Goal: Task Accomplishment & Management: Manage account settings

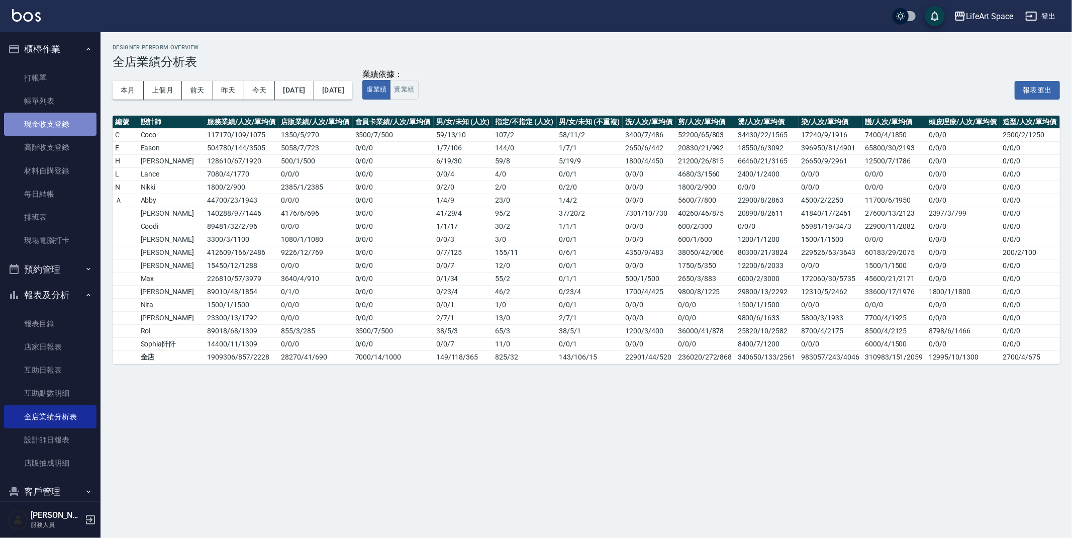
click at [63, 128] on link "現金收支登錄" at bounding box center [50, 124] width 92 height 23
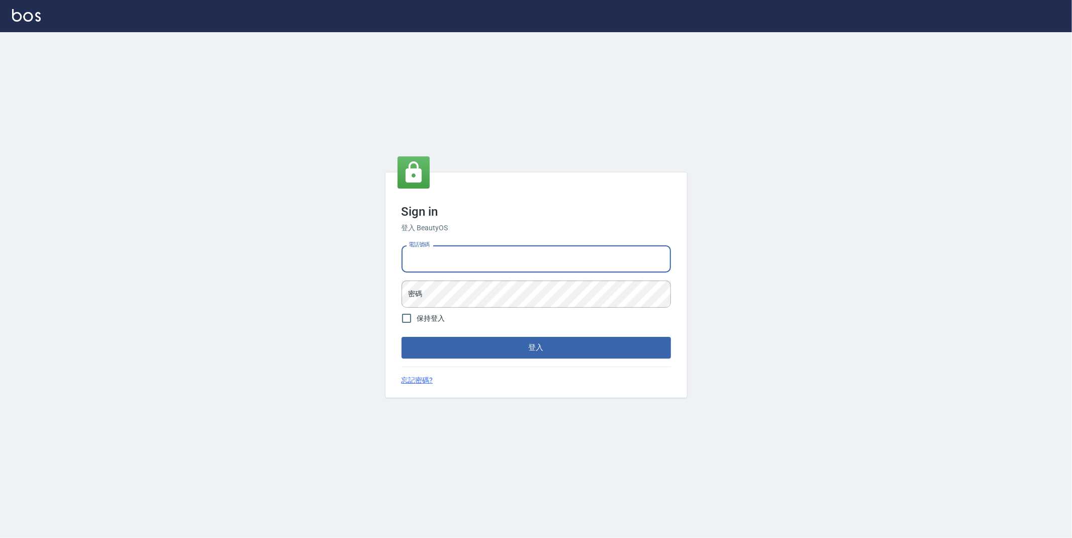
click at [589, 266] on input "電話號碼" at bounding box center [535, 258] width 269 height 27
click at [697, 178] on div "Sign in 登入 BeautyOS 電話號碼 電話號碼 密碼 密碼 保持登入 登入 忘記密碼?" at bounding box center [536, 284] width 1072 height 505
click at [557, 265] on input "電話號碼" at bounding box center [535, 258] width 269 height 27
type input "0916448125"
click at [401, 337] on button "登入" at bounding box center [535, 347] width 269 height 21
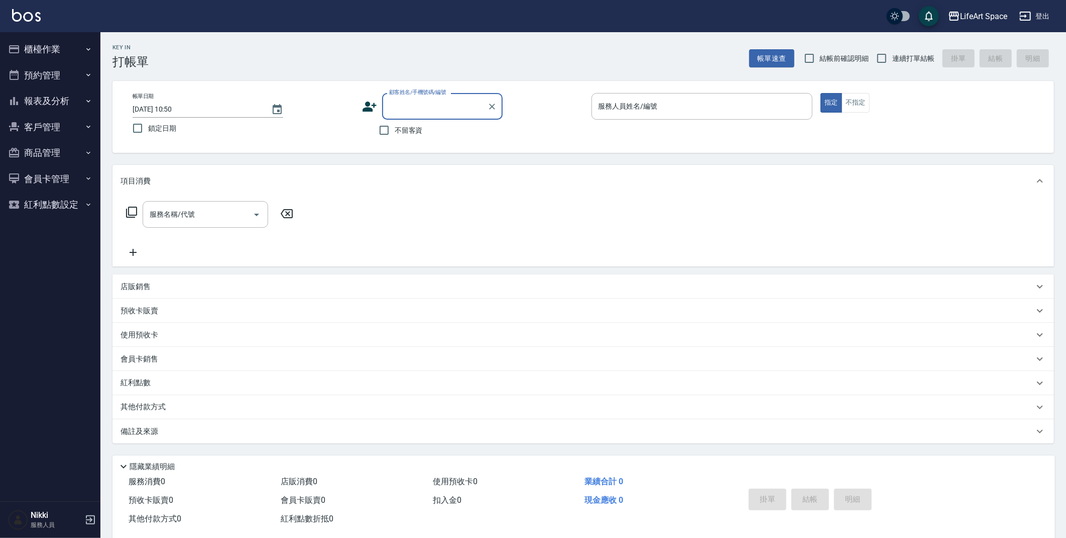
click at [81, 49] on button "櫃檯作業" at bounding box center [50, 49] width 92 height 26
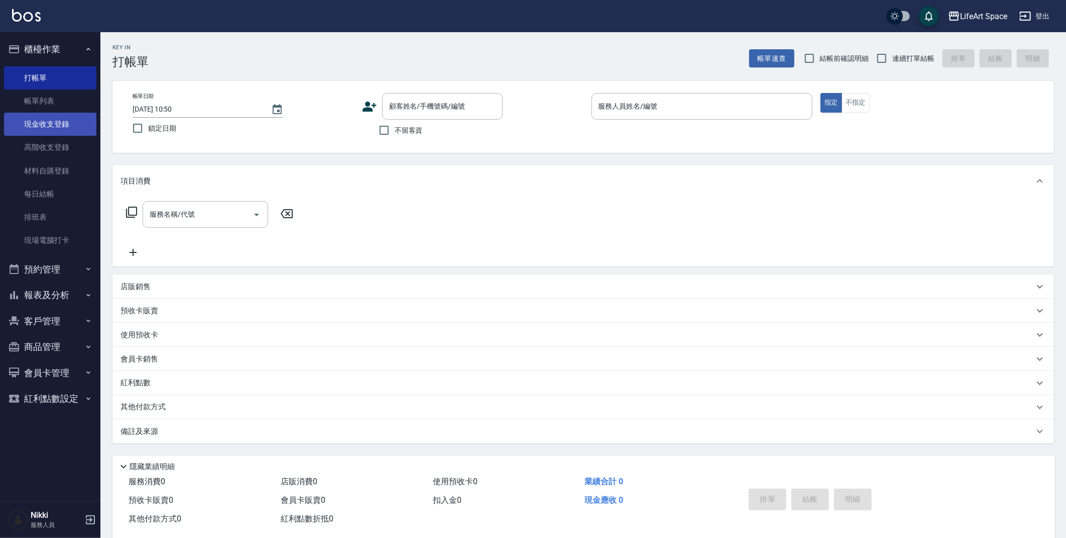
click at [60, 130] on link "現金收支登錄" at bounding box center [50, 124] width 92 height 23
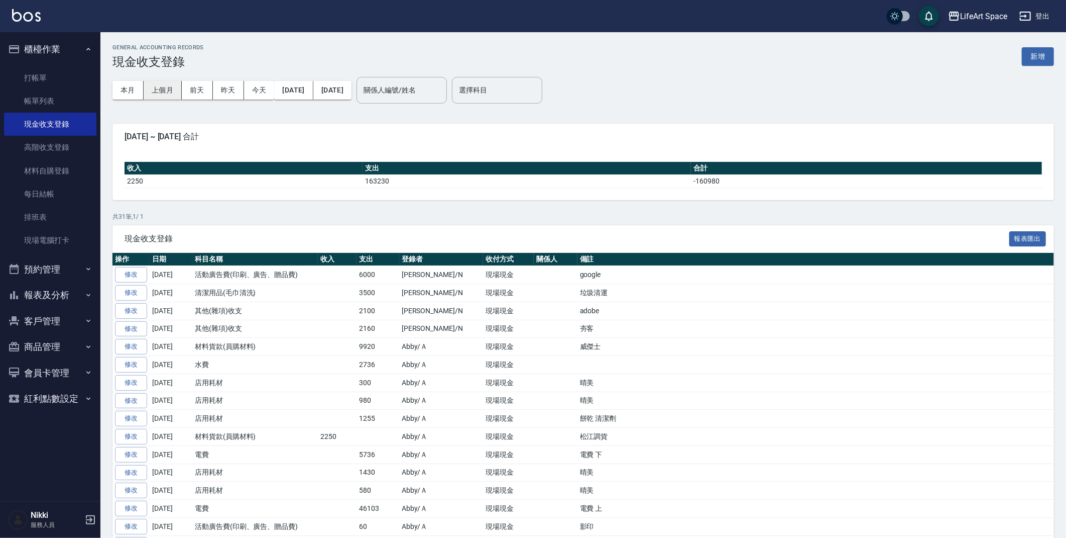
click at [170, 91] on button "上個月" at bounding box center [163, 90] width 38 height 19
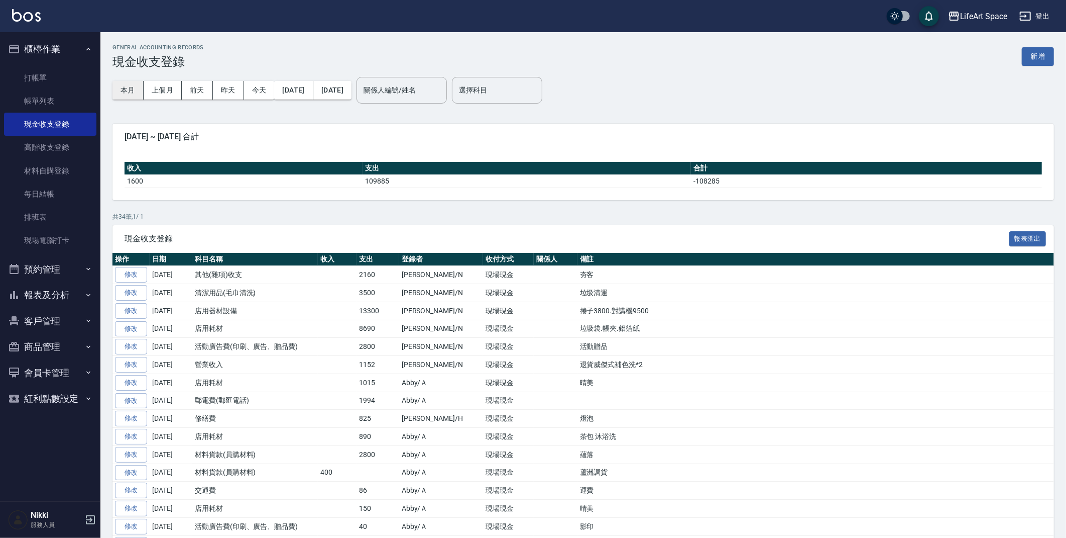
click at [138, 92] on button "本月" at bounding box center [128, 90] width 31 height 19
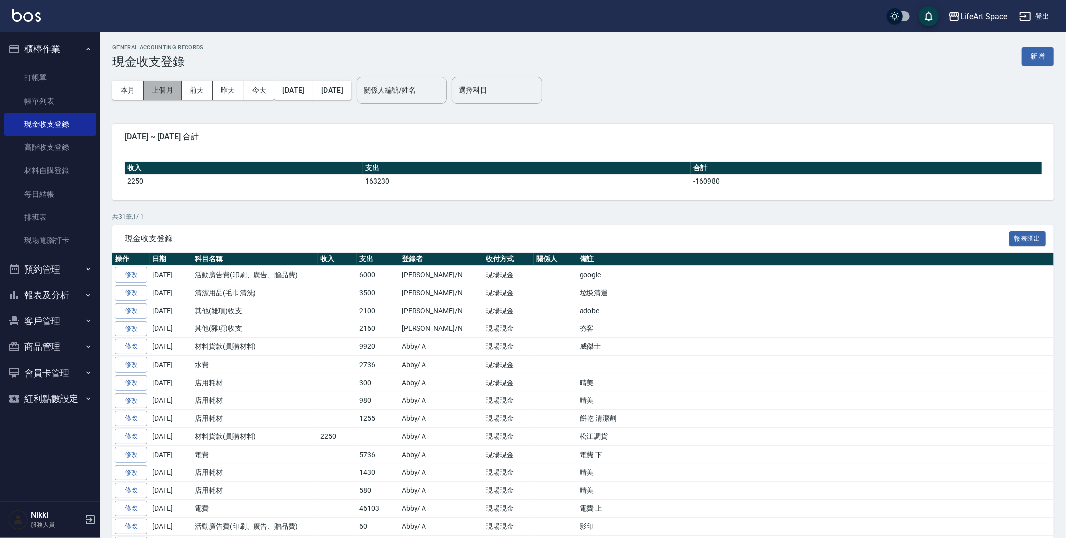
click at [163, 90] on button "上個月" at bounding box center [163, 90] width 38 height 19
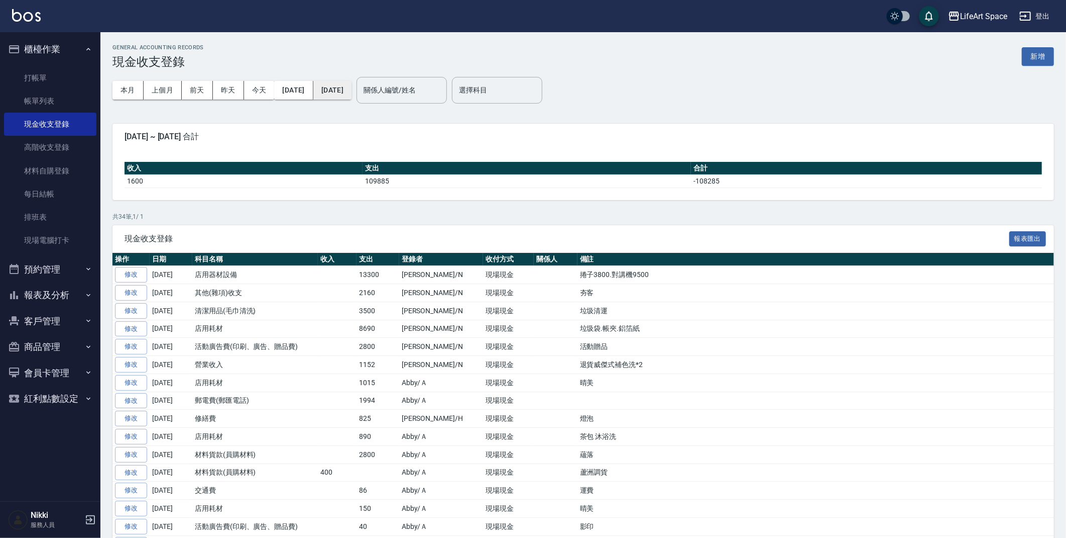
click at [352, 90] on button "2025/08/31" at bounding box center [332, 90] width 38 height 19
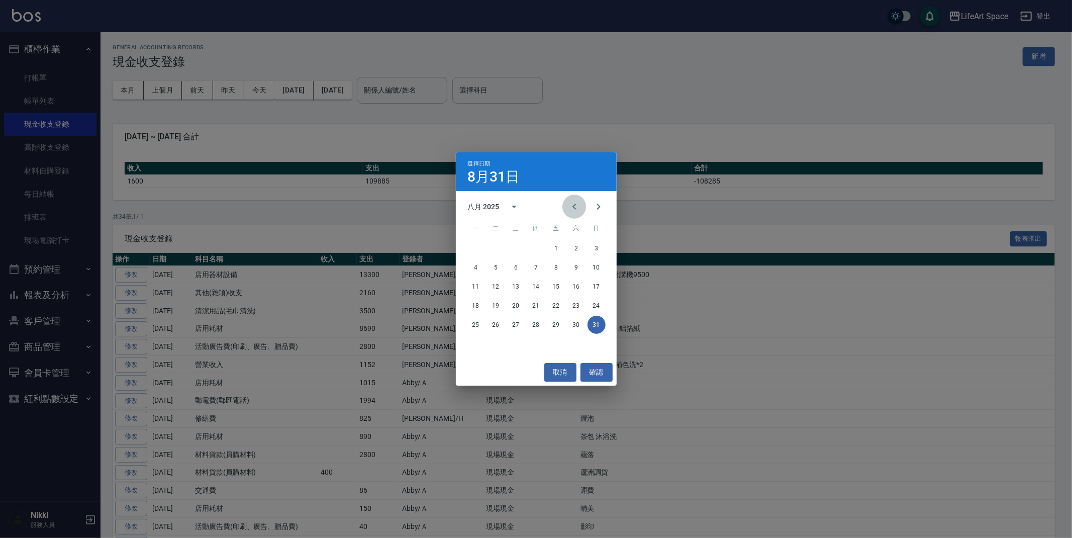
click at [569, 209] on icon "Previous month" at bounding box center [574, 206] width 12 height 12
click at [491, 249] on button "1" at bounding box center [496, 248] width 18 height 18
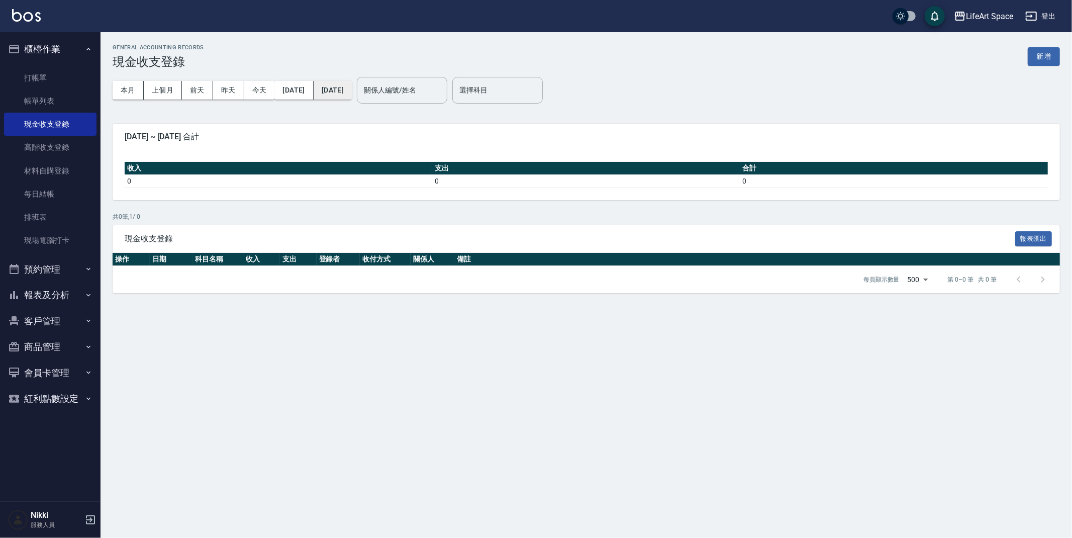
click at [342, 91] on button "2025/07/01" at bounding box center [332, 90] width 38 height 19
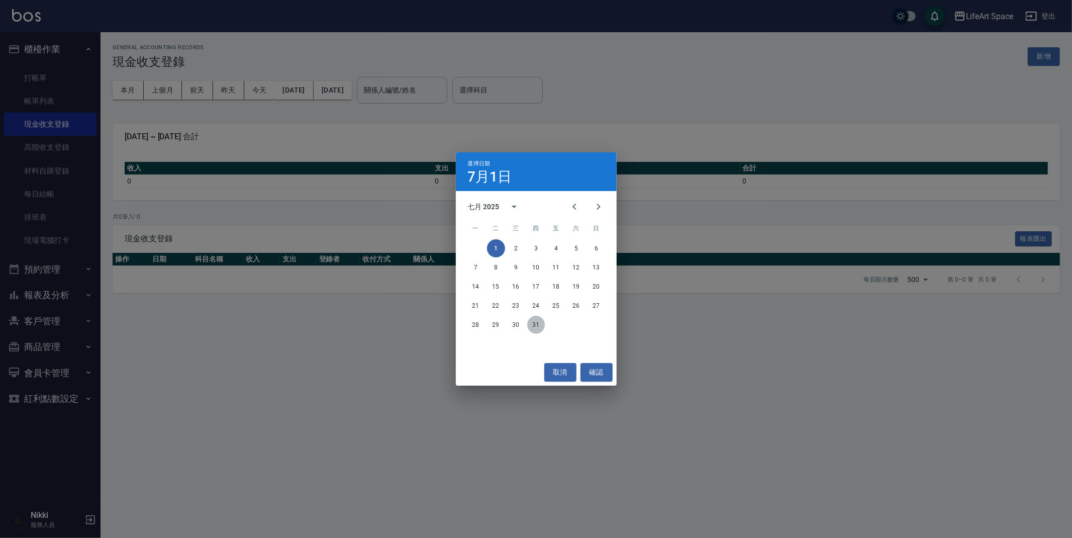
click at [535, 323] on button "31" at bounding box center [536, 324] width 18 height 18
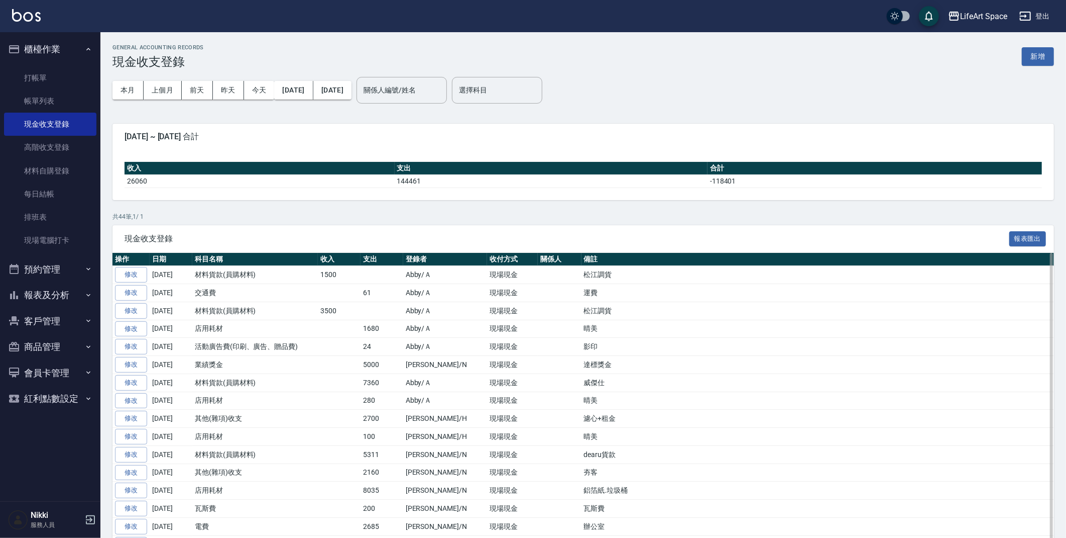
click at [134, 87] on button "本月" at bounding box center [128, 90] width 31 height 19
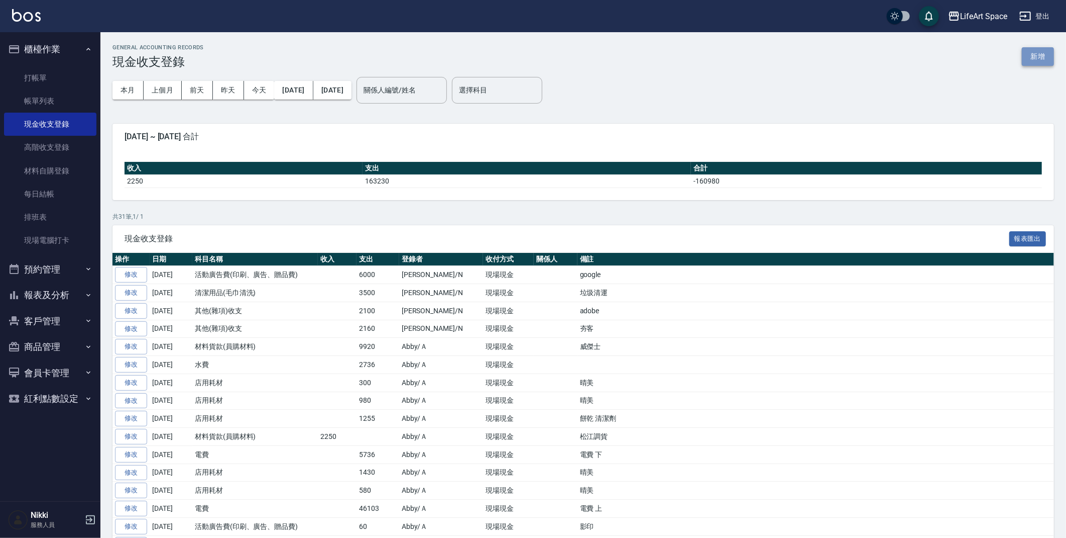
click at [1031, 59] on button "新增" at bounding box center [1038, 56] width 32 height 19
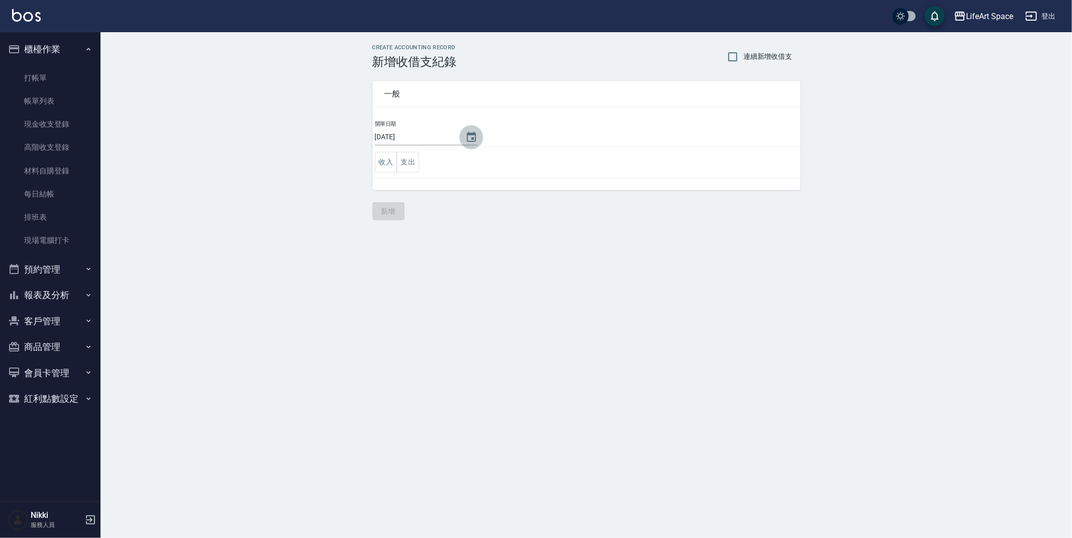
click at [465, 140] on icon "Choose date, selected date is 2025-09-25" at bounding box center [471, 137] width 12 height 12
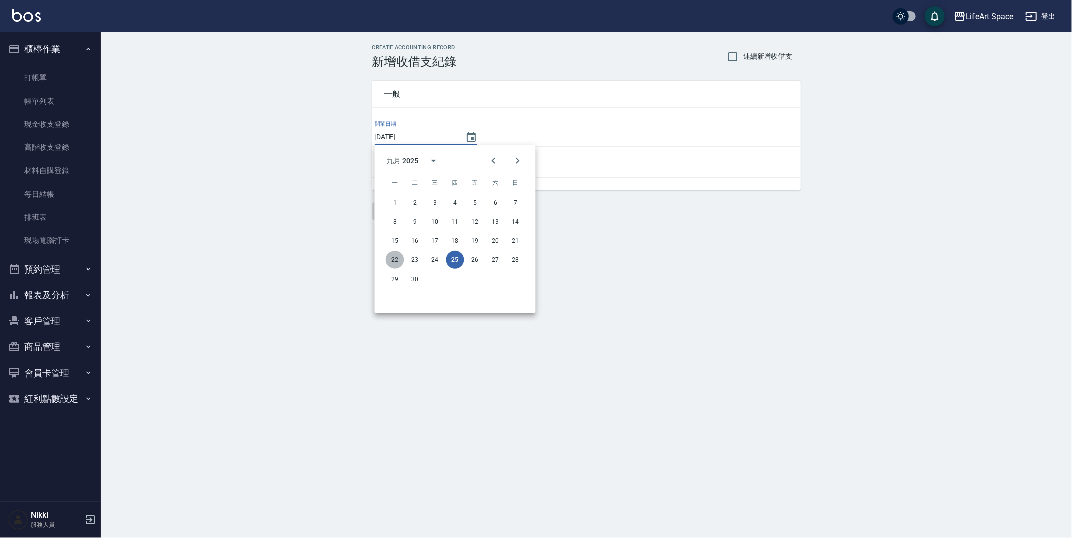
click at [391, 259] on button "22" at bounding box center [395, 260] width 18 height 18
type input "[DATE]"
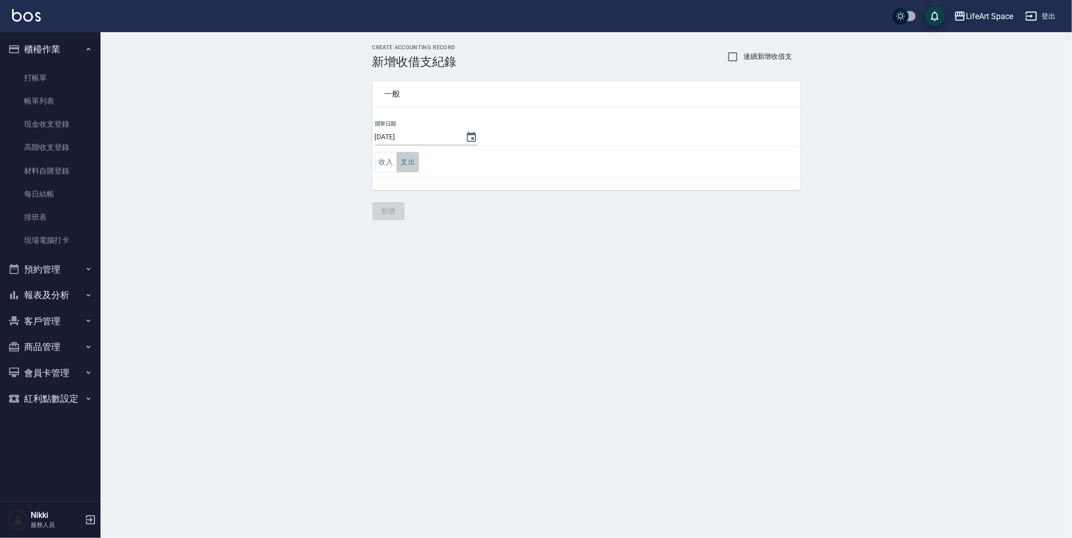
click at [404, 166] on button "支出" at bounding box center [407, 162] width 23 height 21
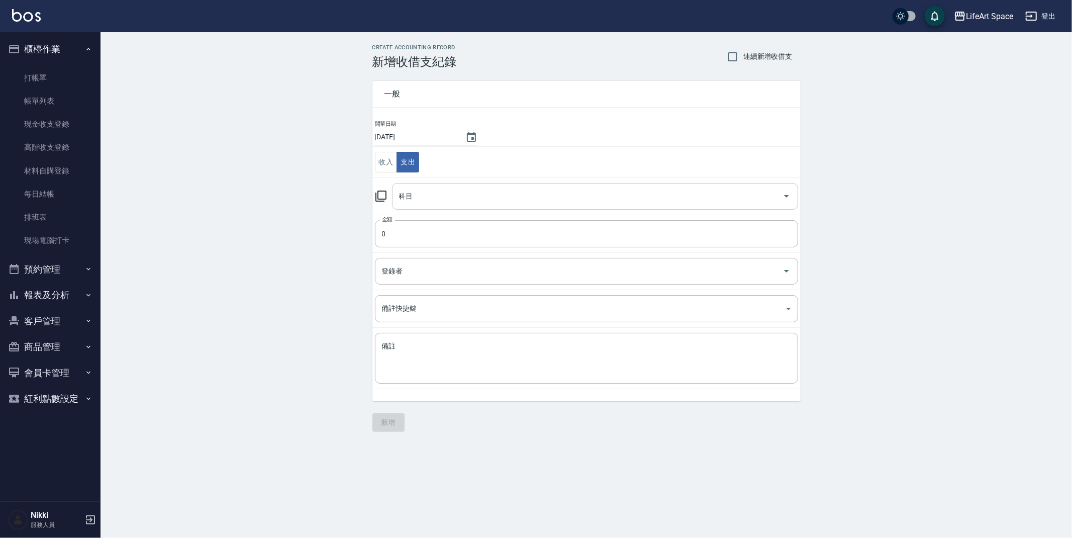
click at [417, 196] on input "科目" at bounding box center [587, 196] width 382 height 18
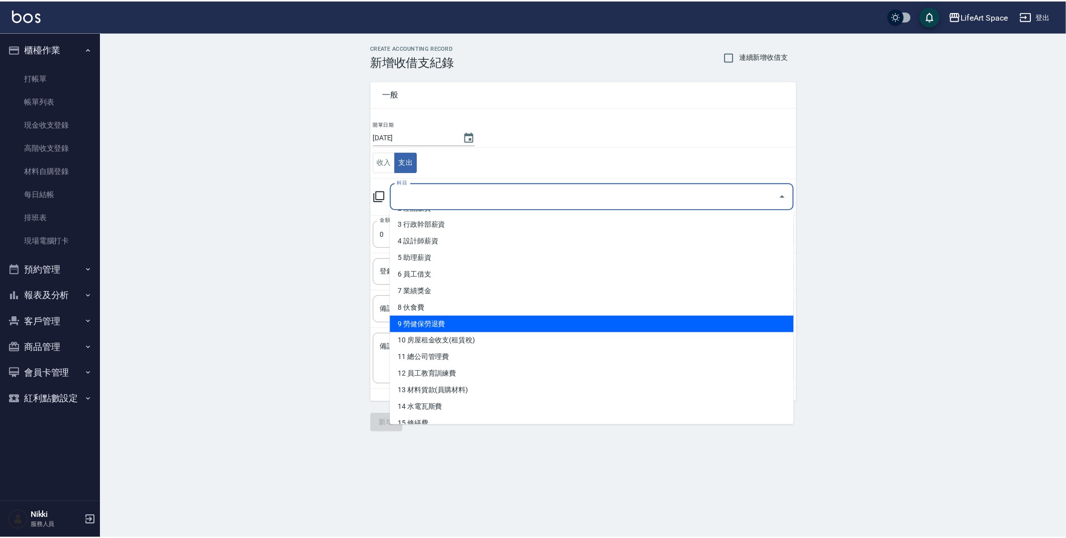
scroll to position [91, 0]
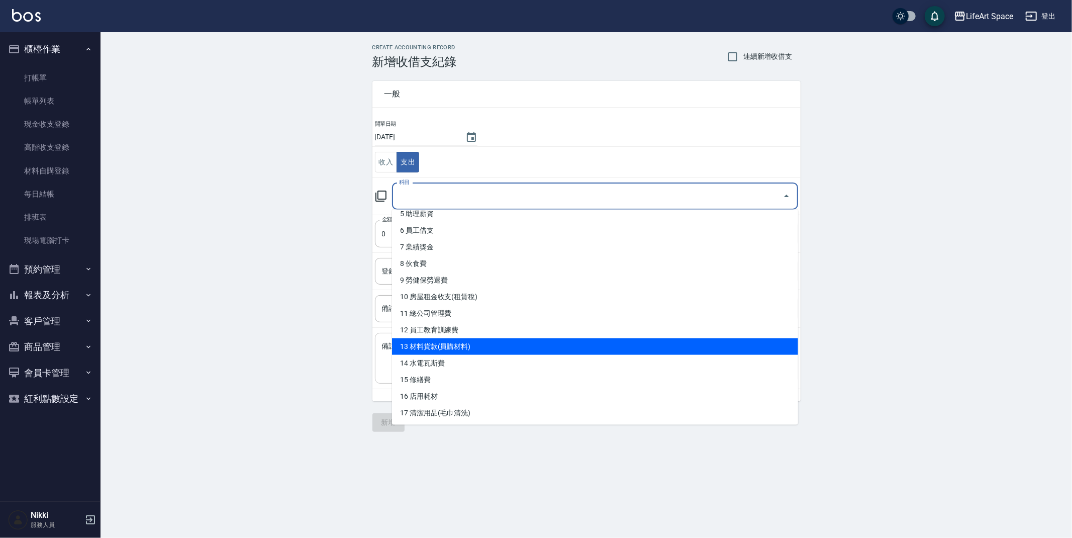
click at [503, 347] on li "13 材料貨款(員購材料)" at bounding box center [595, 346] width 406 height 17
type input "13 材料貨款(員購材料)"
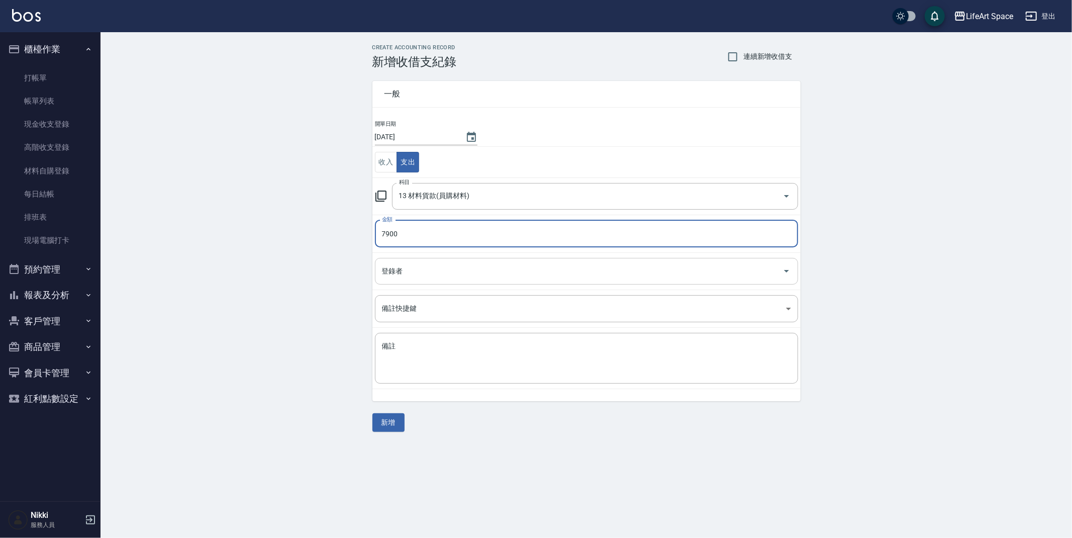
type input "7900"
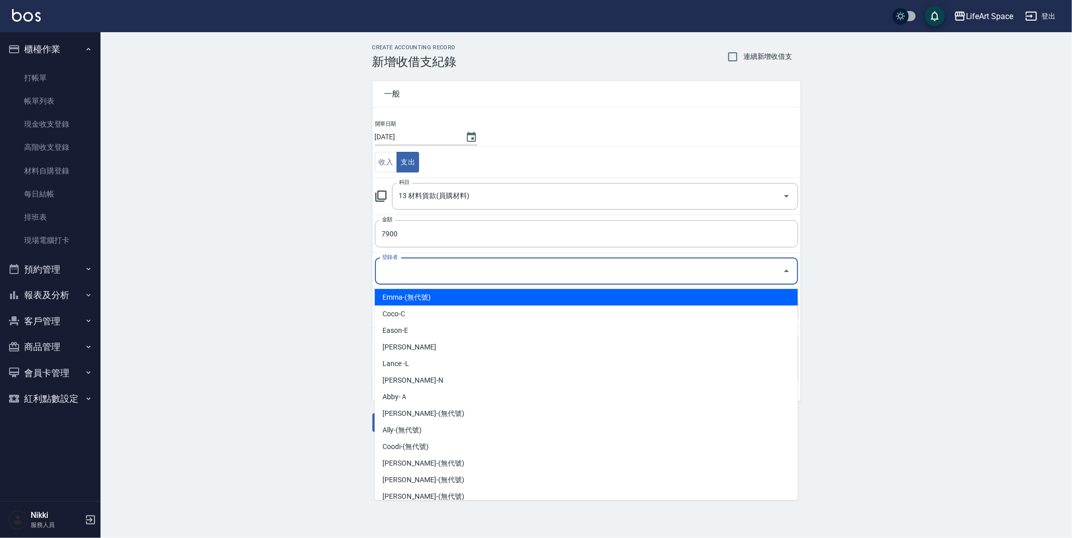
click at [462, 277] on input "登錄者" at bounding box center [578, 271] width 399 height 18
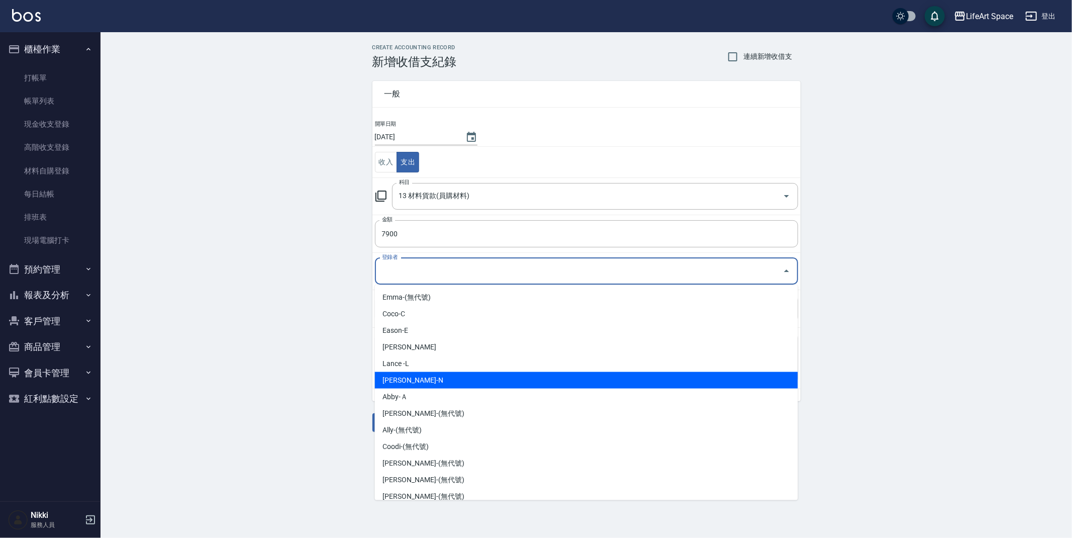
click at [455, 385] on li "[PERSON_NAME]-N" at bounding box center [586, 380] width 423 height 17
type input "[PERSON_NAME]-N"
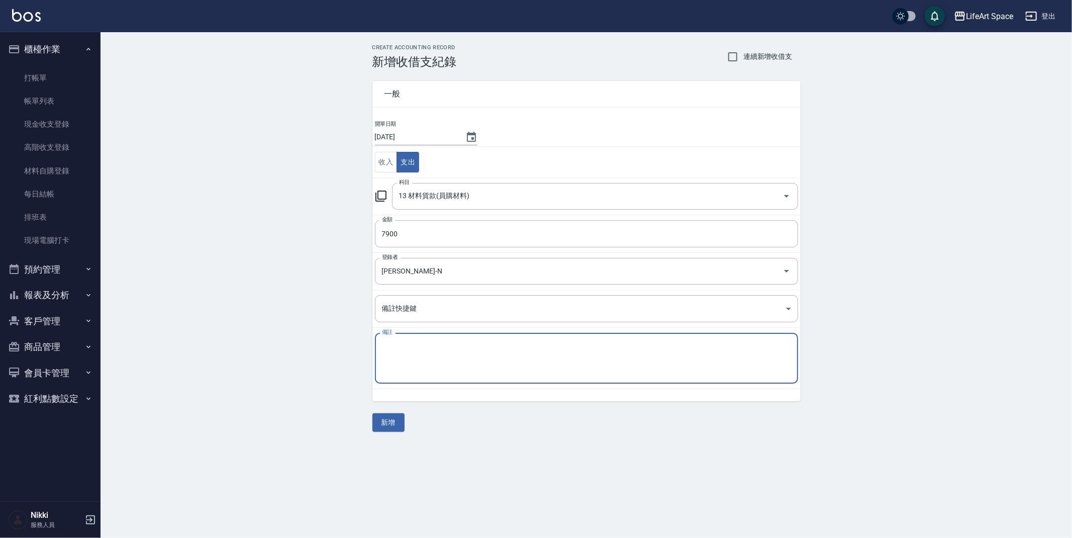
click at [454, 364] on textarea "備註" at bounding box center [586, 358] width 409 height 34
type textarea "kh貨款"
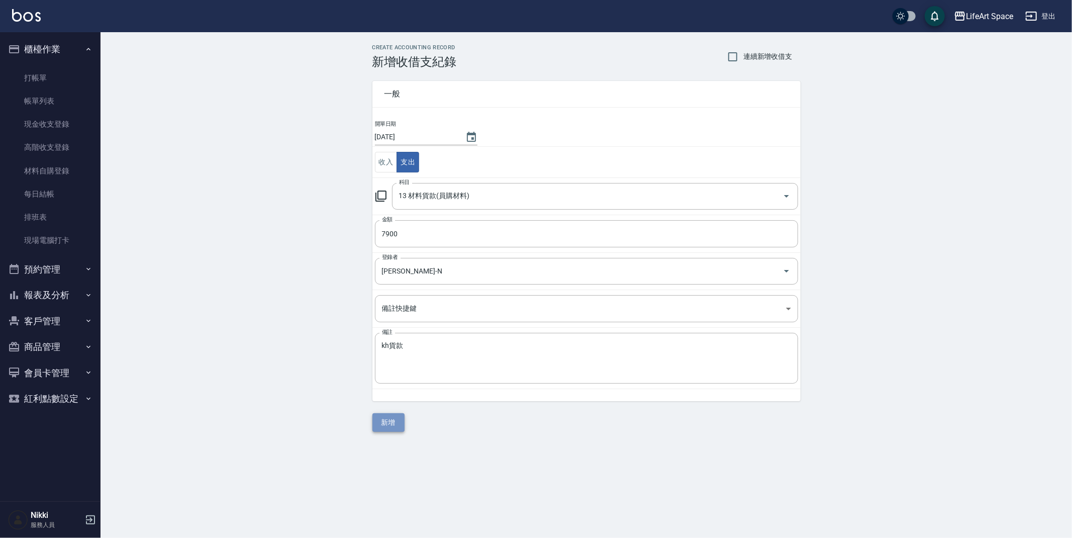
click at [394, 427] on button "新增" at bounding box center [388, 422] width 32 height 19
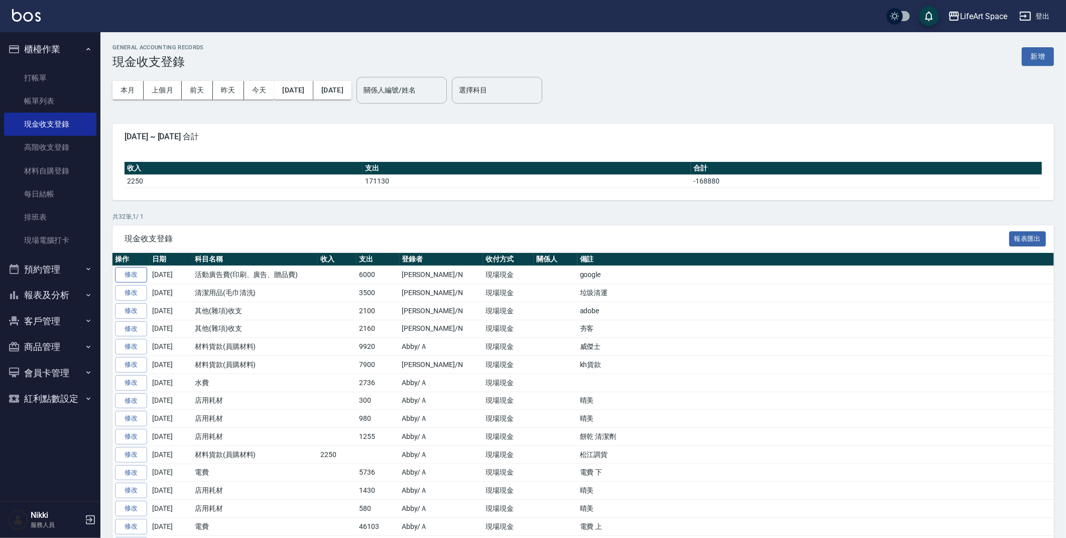
click at [141, 277] on link "修改" at bounding box center [131, 275] width 32 height 16
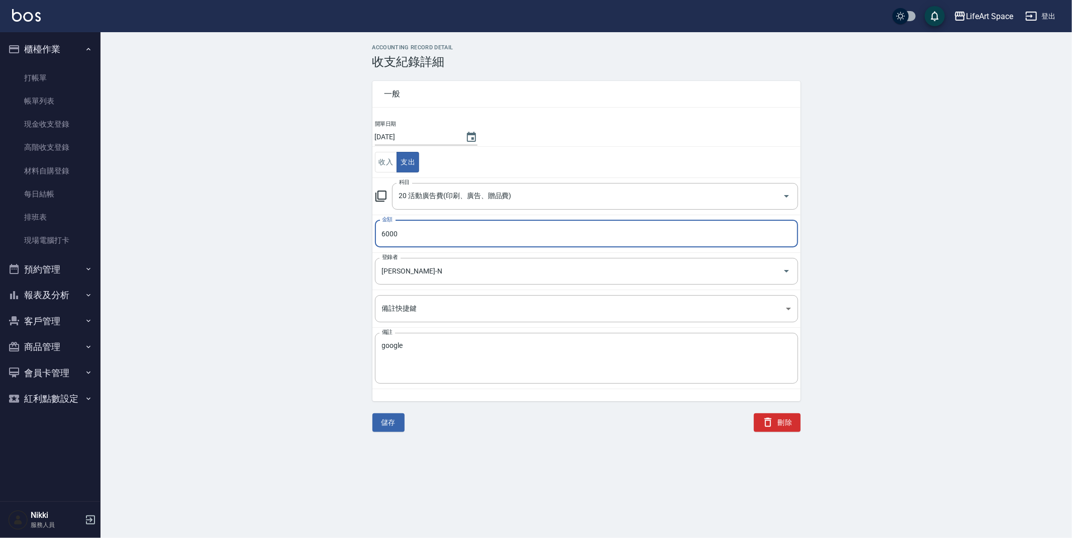
click at [464, 231] on input "6000" at bounding box center [586, 233] width 423 height 27
type input "12040"
click at [390, 422] on button "儲存" at bounding box center [388, 422] width 32 height 19
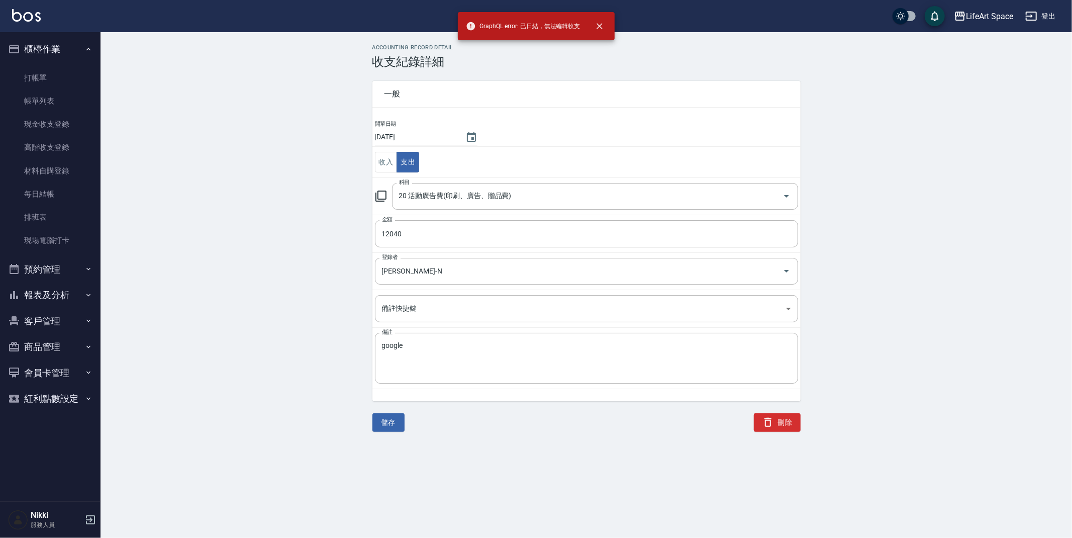
click at [596, 421] on div "儲存 刪除" at bounding box center [580, 410] width 440 height 43
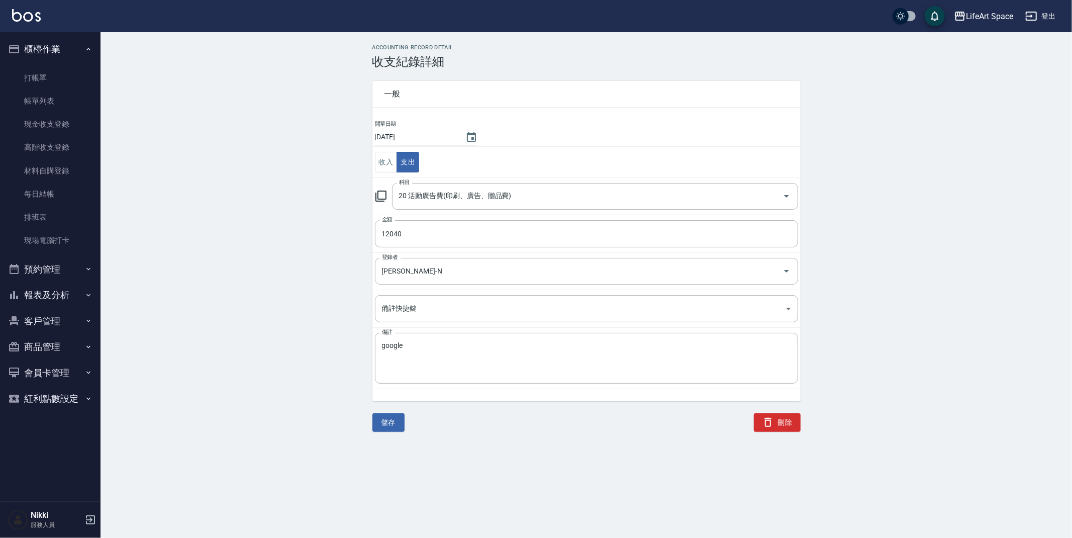
click at [0, 140] on nav "櫃檯作業 打帳單 帳單列表 現金收支登錄 高階收支登錄 材料自購登錄 每日結帳 排班表 現場電腦打卡 預約管理 預約管理 單日預約紀錄 單週預約紀錄 報表及分…" at bounding box center [50, 266] width 100 height 469
click at [53, 195] on link "每日結帳" at bounding box center [50, 193] width 92 height 23
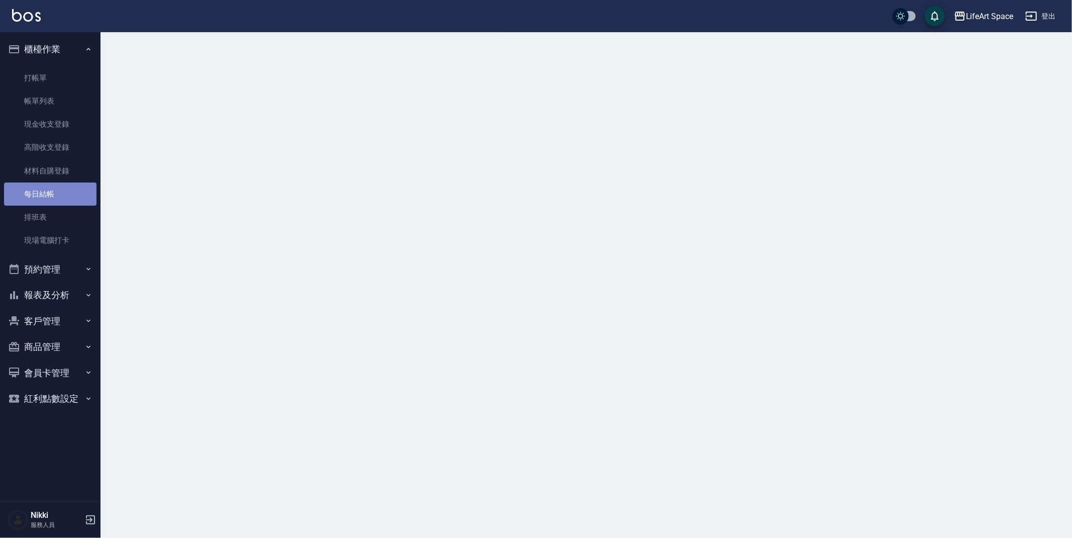
click at [53, 195] on link "每日結帳" at bounding box center [50, 193] width 92 height 23
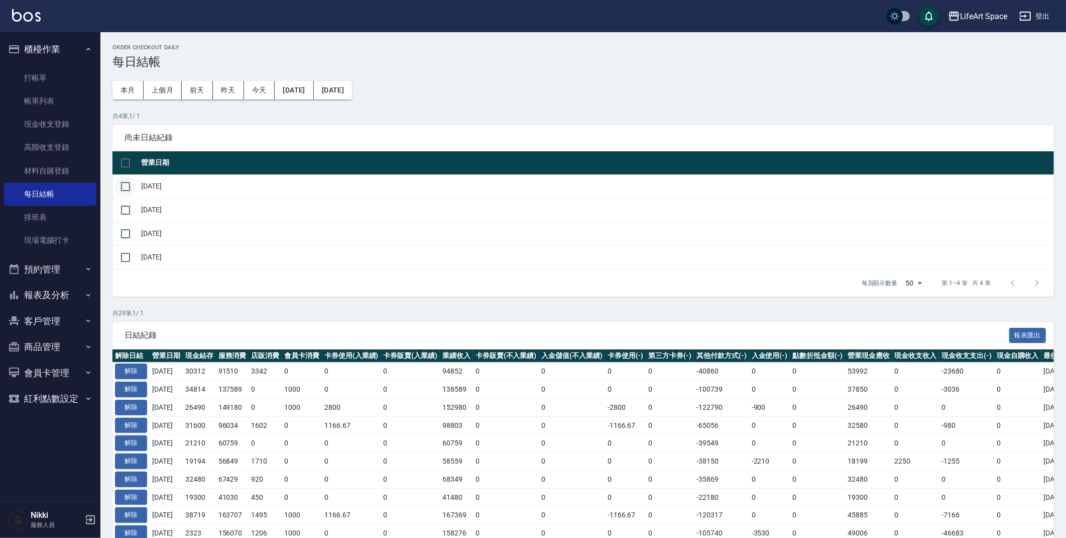
click at [123, 184] on input "checkbox" at bounding box center [125, 186] width 21 height 21
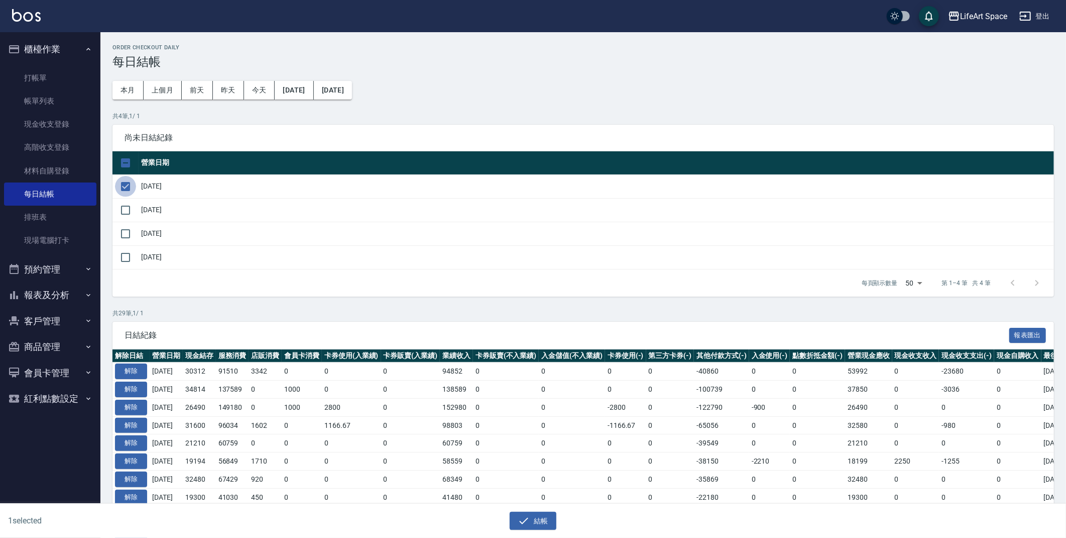
click at [129, 187] on input "checkbox" at bounding box center [125, 186] width 21 height 21
checkbox input "false"
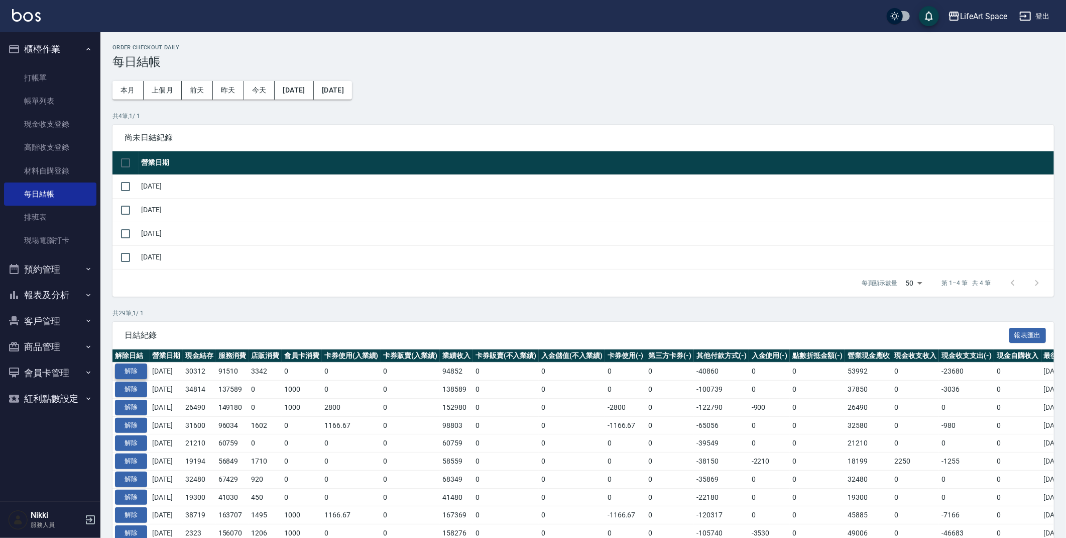
click at [131, 370] on button "解除" at bounding box center [131, 371] width 32 height 16
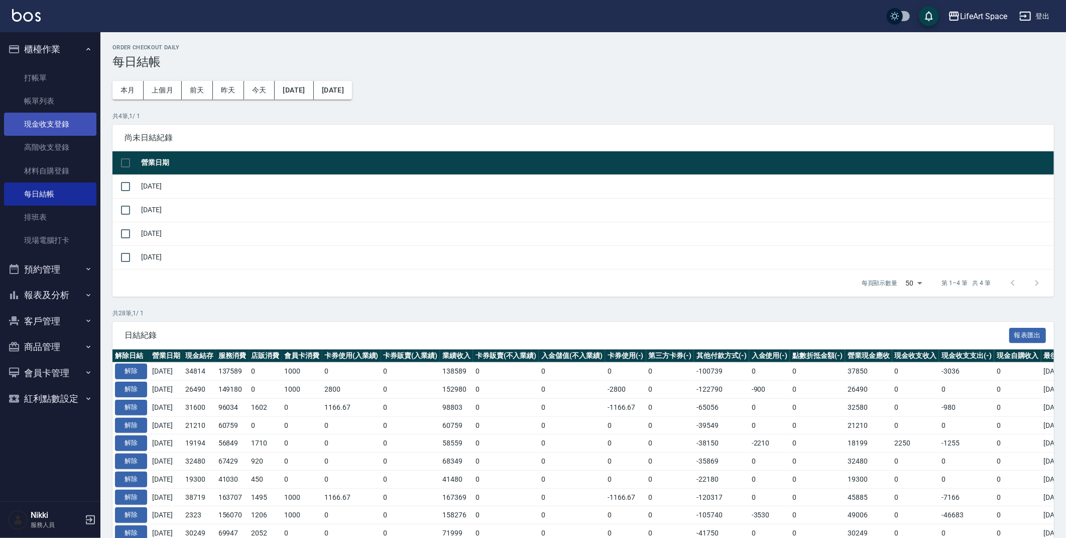
click at [66, 126] on link "現金收支登錄" at bounding box center [50, 124] width 92 height 23
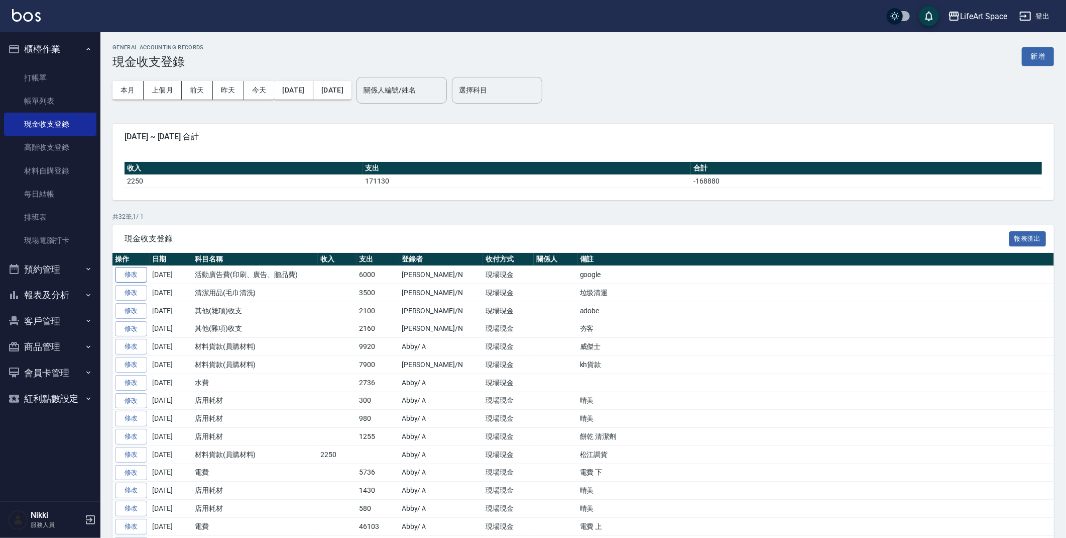
click at [139, 278] on link "修改" at bounding box center [131, 275] width 32 height 16
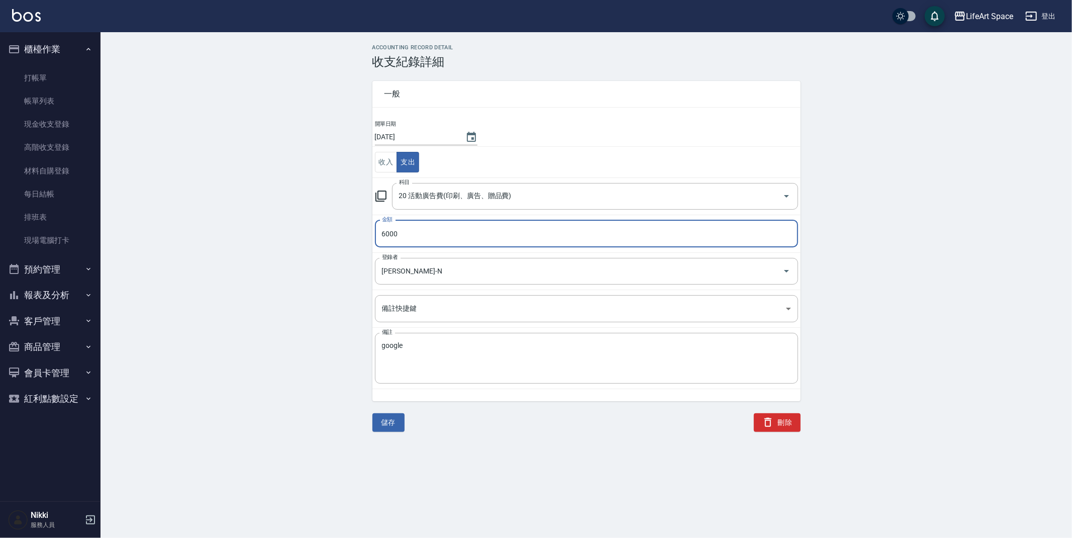
click at [434, 240] on input "6000" at bounding box center [586, 233] width 423 height 27
type input "12040"
click at [384, 420] on button "儲存" at bounding box center [388, 422] width 32 height 19
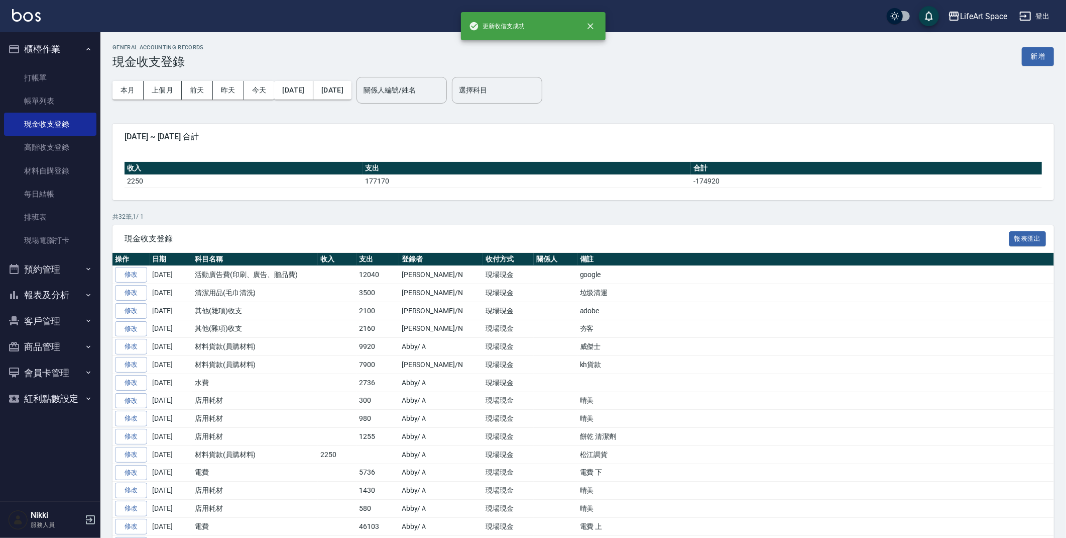
click at [1033, 54] on button "新增" at bounding box center [1038, 56] width 32 height 19
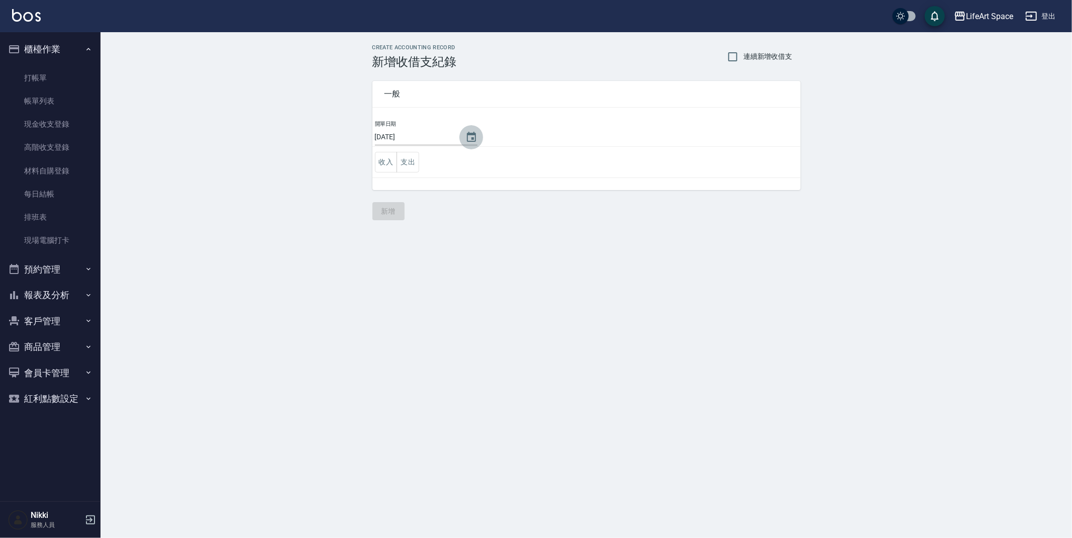
click at [465, 137] on icon "Choose date, selected date is 2025-09-25" at bounding box center [471, 137] width 12 height 12
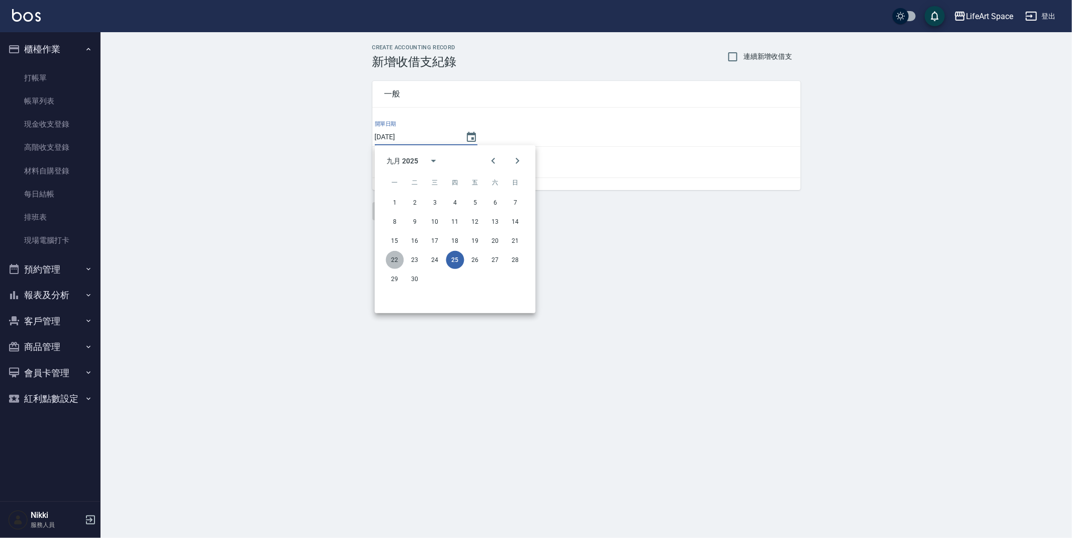
click at [396, 260] on button "22" at bounding box center [395, 260] width 18 height 18
type input "2025/09/22"
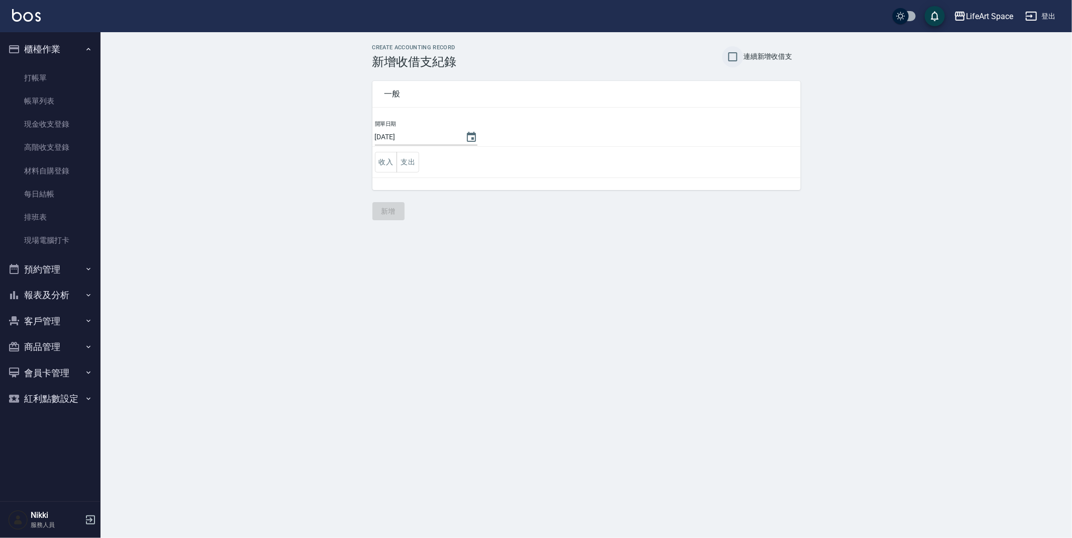
click at [732, 51] on input "連續新增收借支" at bounding box center [732, 56] width 21 height 21
checkbox input "true"
click at [408, 164] on button "支出" at bounding box center [407, 162] width 23 height 21
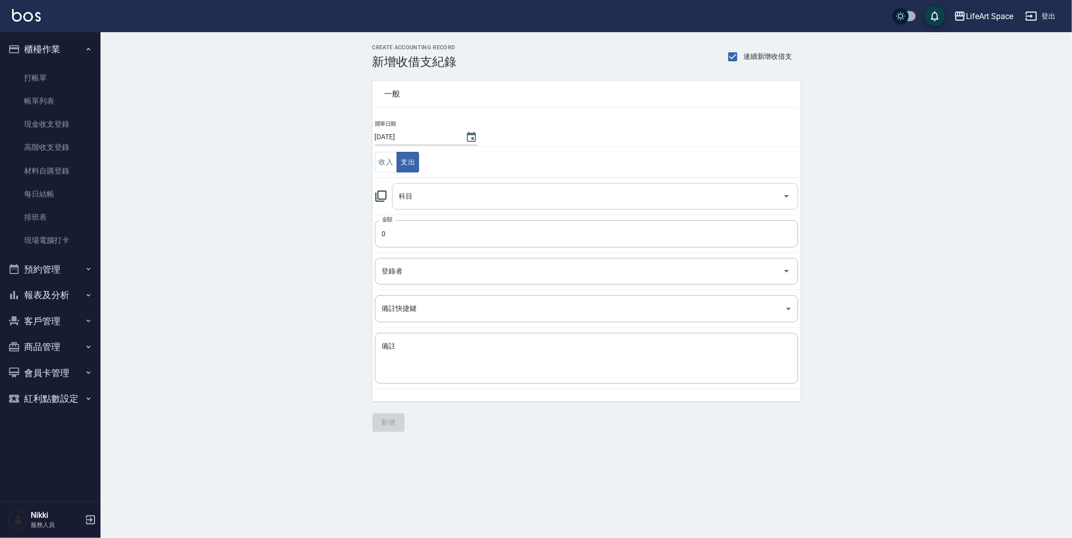
click at [485, 193] on input "科目" at bounding box center [587, 196] width 382 height 18
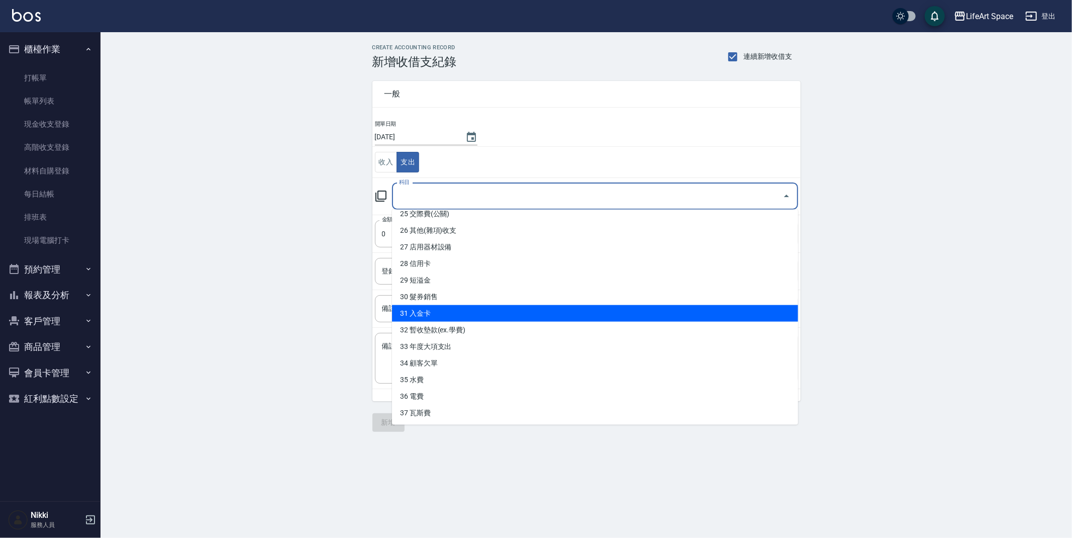
scroll to position [386, 0]
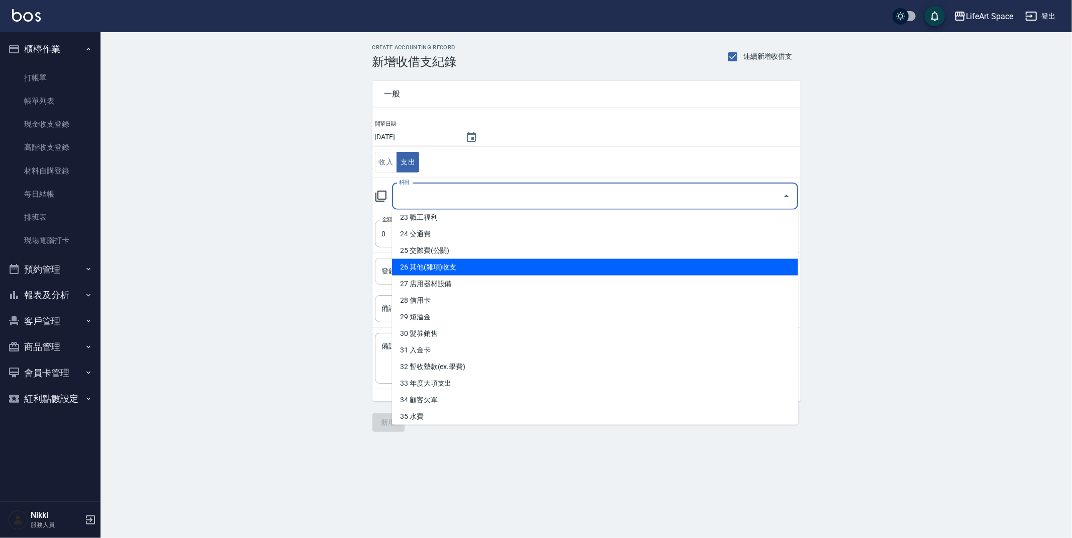
click at [495, 265] on li "26 其他(雜項)收支" at bounding box center [595, 267] width 406 height 17
type input "26 其他(雜項)收支"
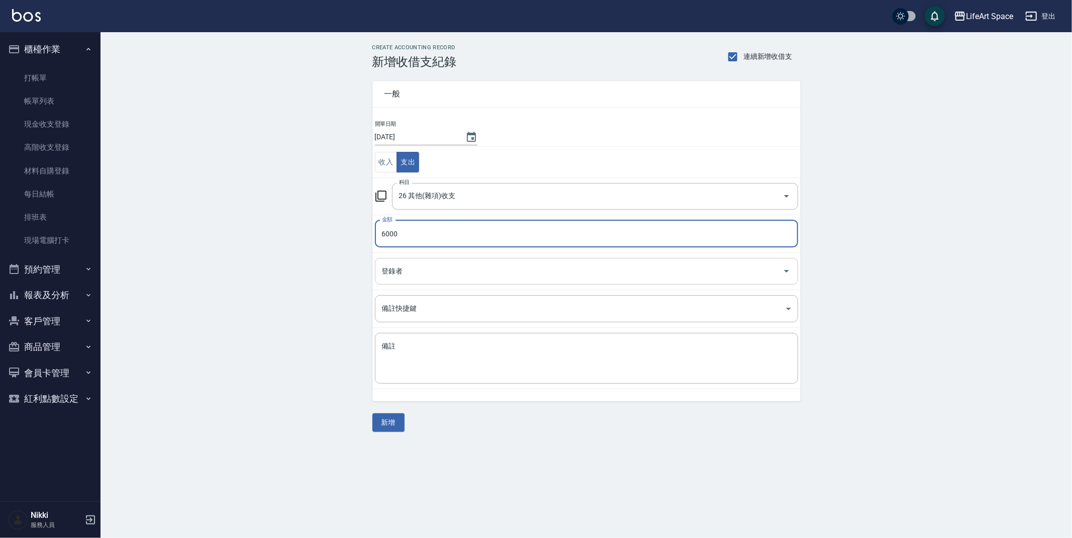
type input "6000"
click at [508, 267] on input "登錄者" at bounding box center [578, 271] width 399 height 18
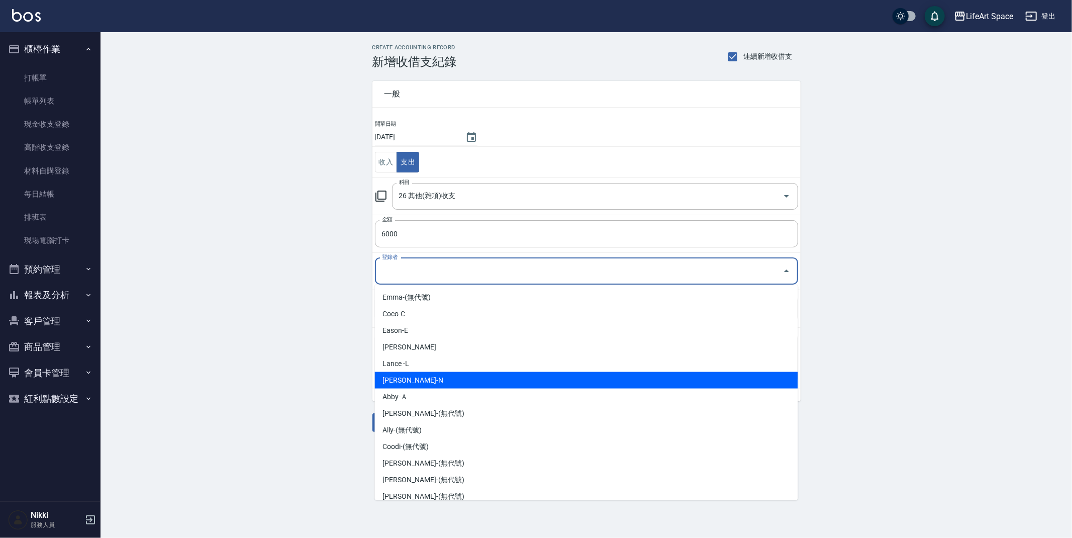
click at [504, 381] on li "Nikki-N" at bounding box center [586, 380] width 423 height 17
type input "Nikki-N"
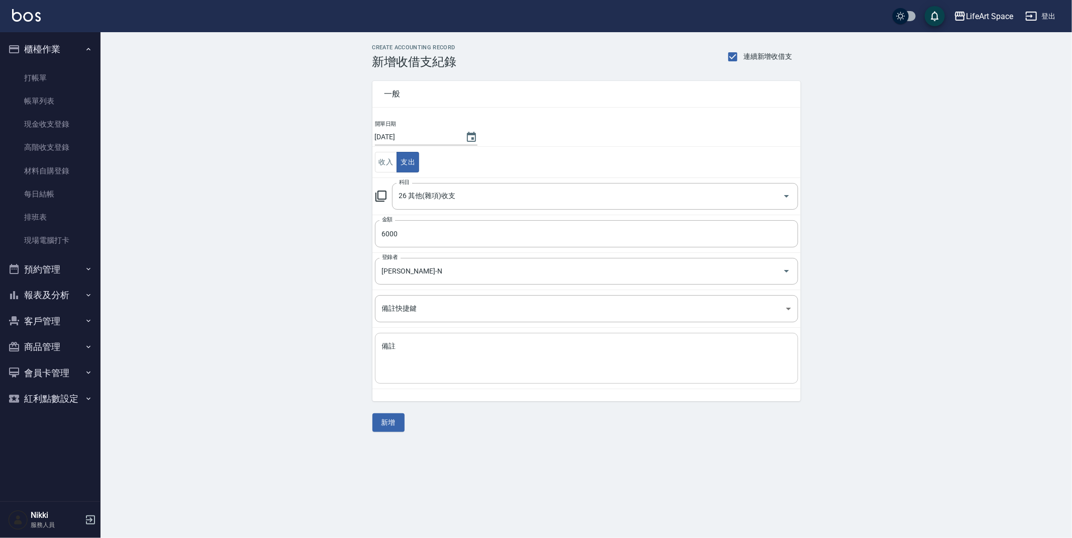
click at [496, 377] on div "x 備註" at bounding box center [586, 358] width 423 height 51
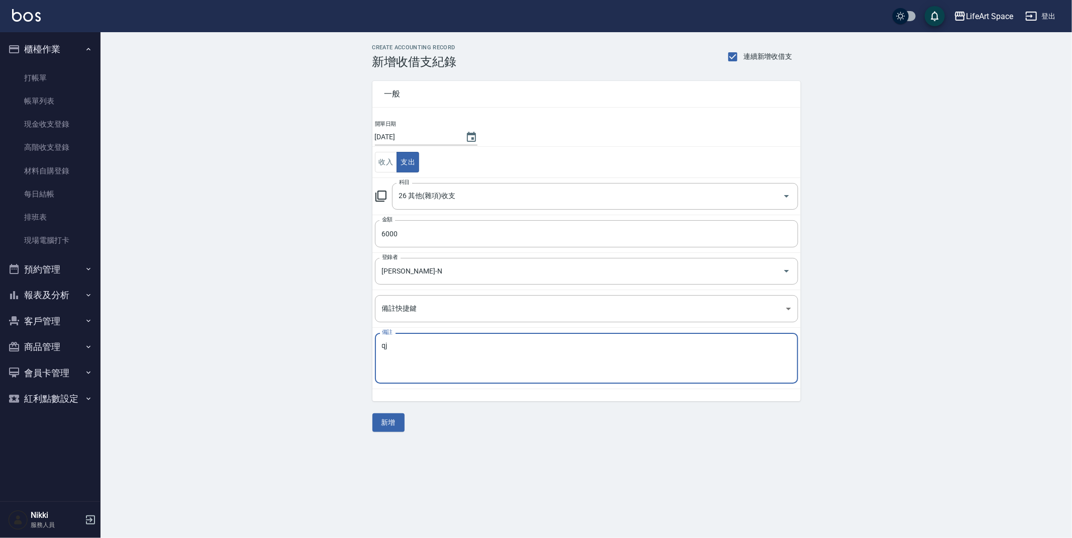
type textarea "q"
type textarea "普渡"
click at [390, 425] on button "新增" at bounding box center [388, 422] width 32 height 19
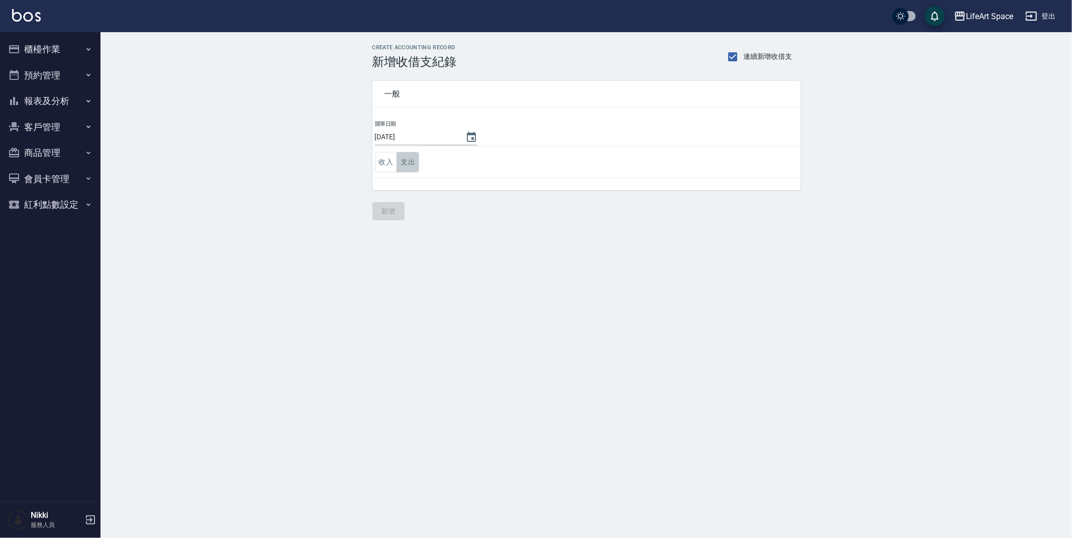
click at [410, 166] on button "支出" at bounding box center [407, 162] width 23 height 21
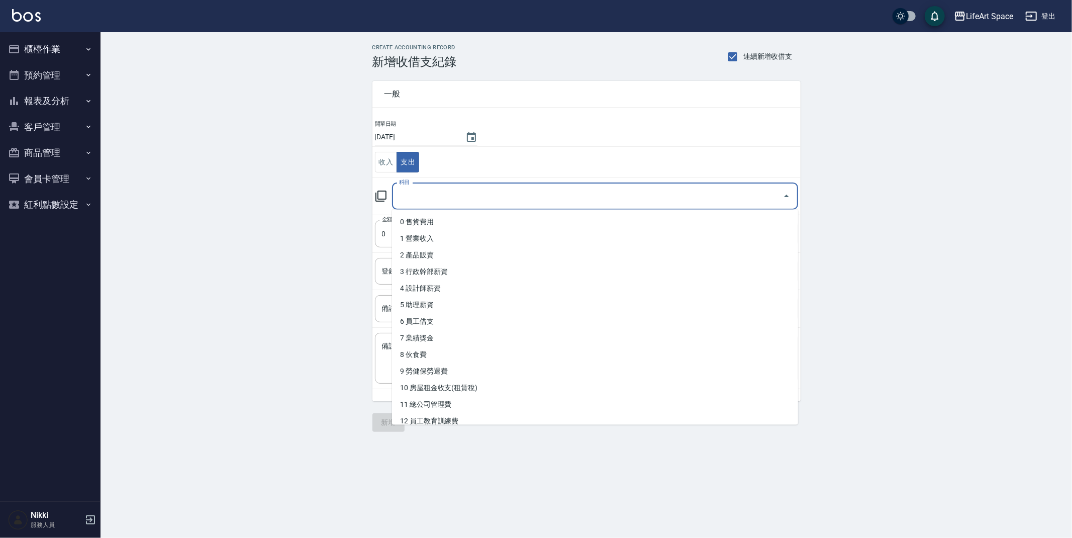
click at [430, 190] on input "科目" at bounding box center [587, 196] width 382 height 18
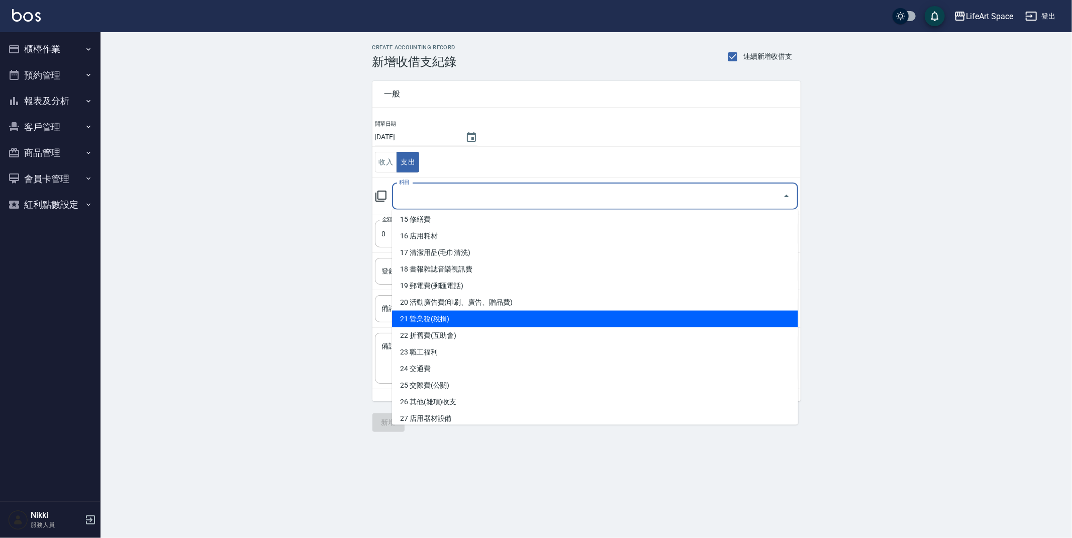
scroll to position [253, 0]
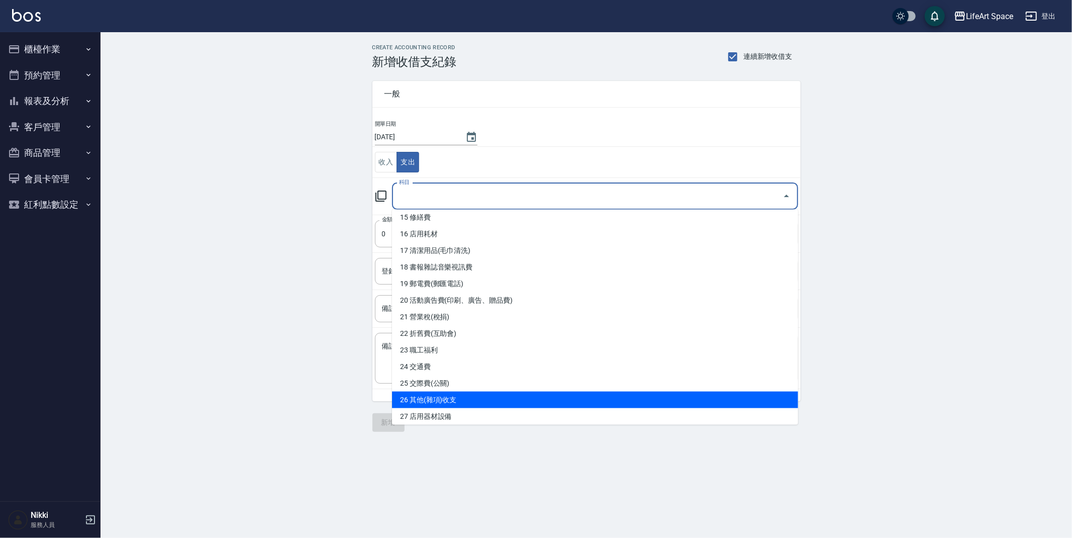
click at [499, 399] on li "26 其他(雜項)收支" at bounding box center [595, 399] width 406 height 17
type input "26 其他(雜項)收支"
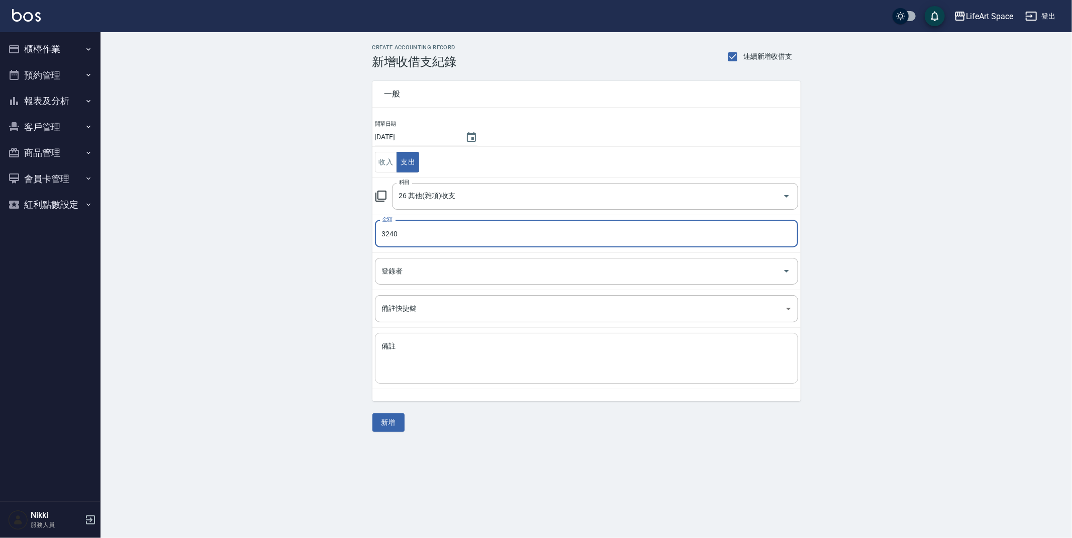
type input "3240"
click at [487, 347] on textarea "備註" at bounding box center [586, 358] width 409 height 34
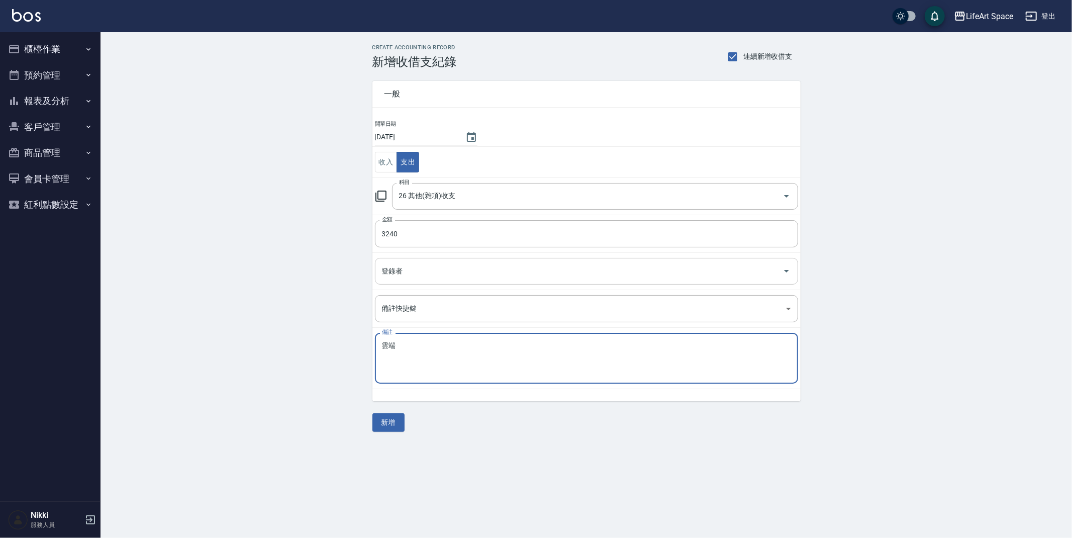
type textarea "雲端"
click at [401, 269] on input "登錄者" at bounding box center [578, 271] width 399 height 18
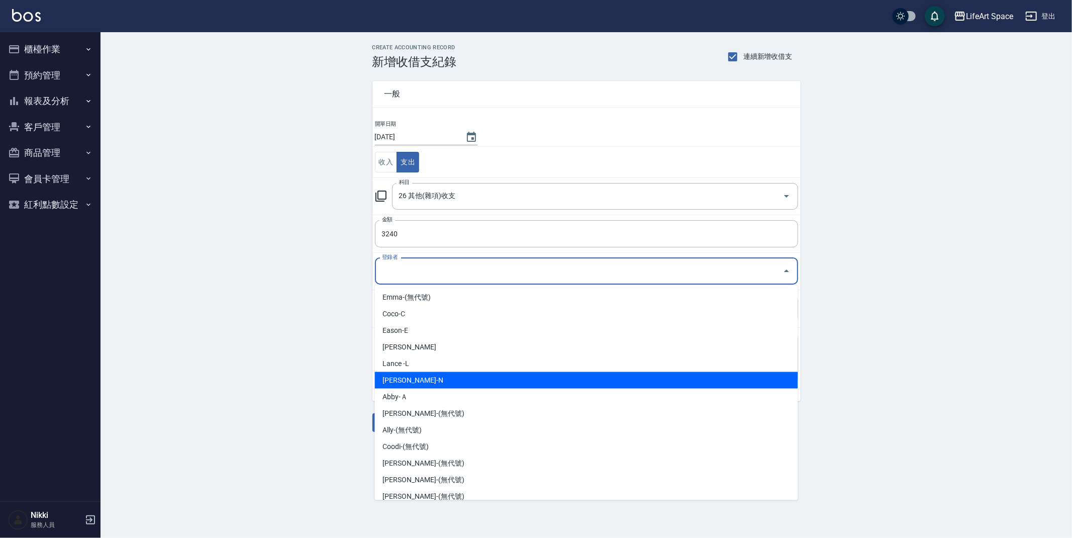
click at [431, 377] on li "[PERSON_NAME]-N" at bounding box center [586, 380] width 423 height 17
type input "[PERSON_NAME]-N"
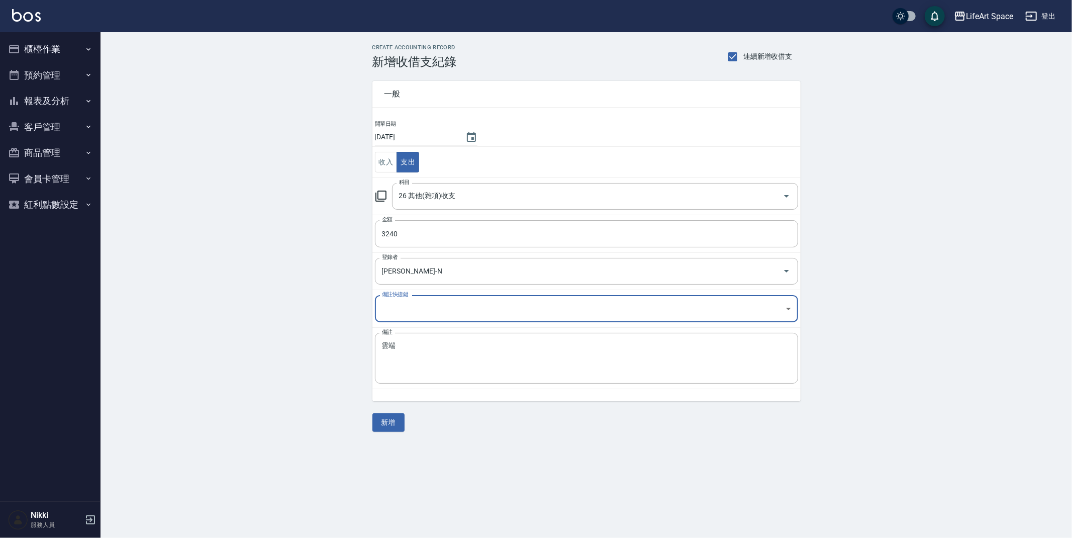
click at [385, 418] on button "新增" at bounding box center [388, 422] width 32 height 19
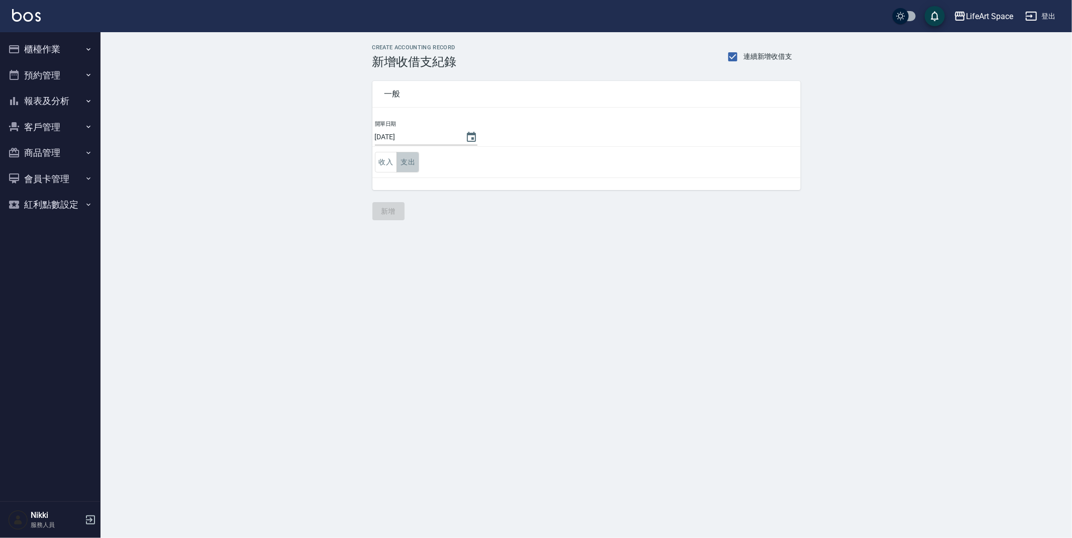
click at [411, 165] on button "支出" at bounding box center [407, 162] width 23 height 21
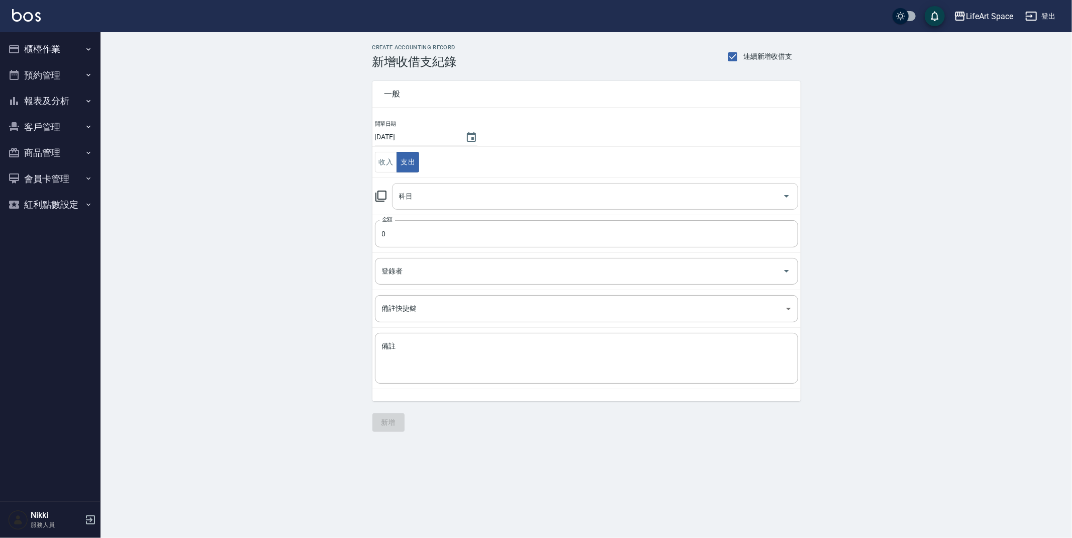
drag, startPoint x: 455, startPoint y: 191, endPoint x: 457, endPoint y: 207, distance: 15.6
click at [456, 191] on input "科目" at bounding box center [587, 196] width 382 height 18
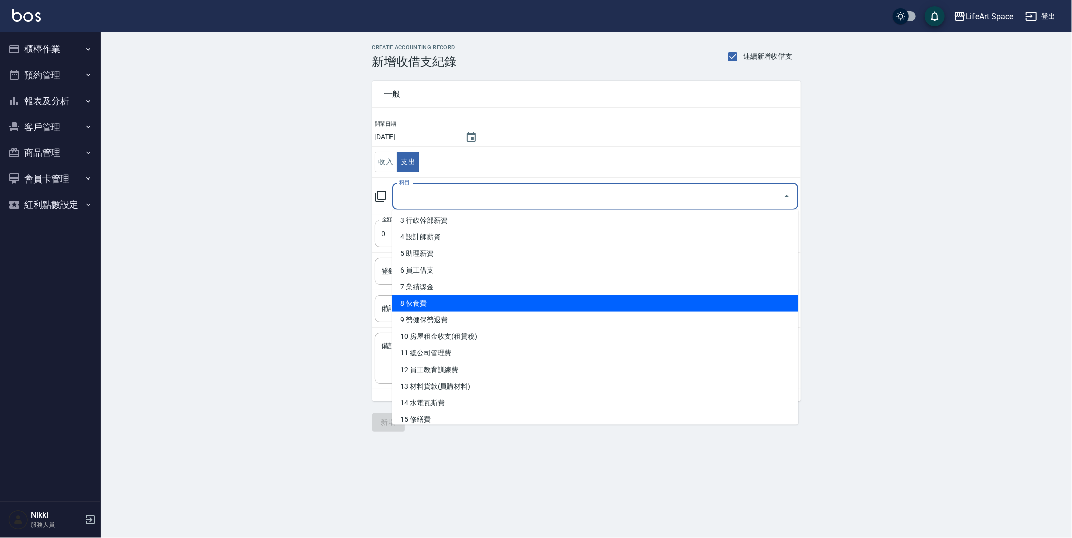
scroll to position [84, 0]
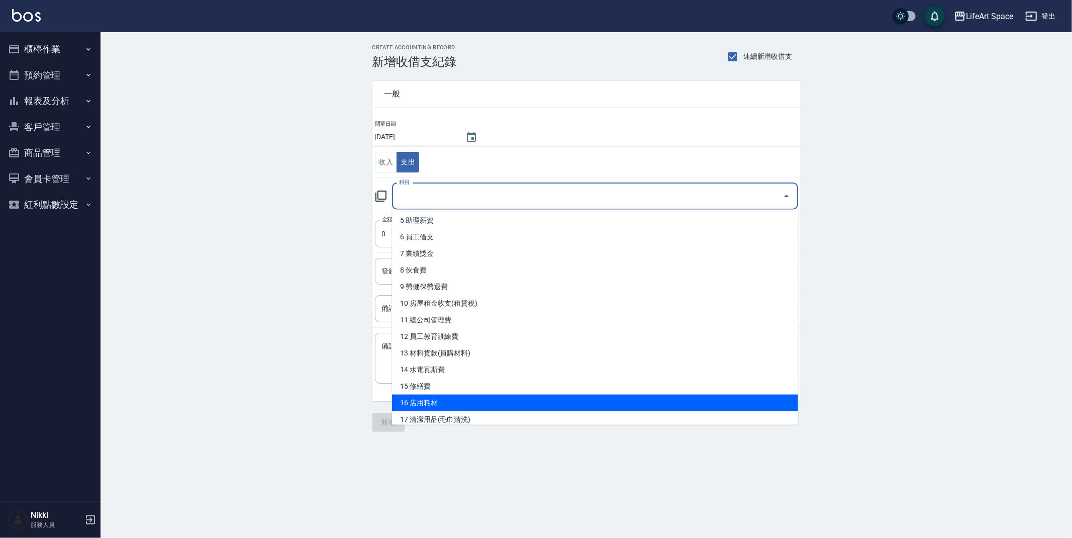
click at [481, 401] on li "16 店用耗材" at bounding box center [595, 402] width 406 height 17
type input "16 店用耗材"
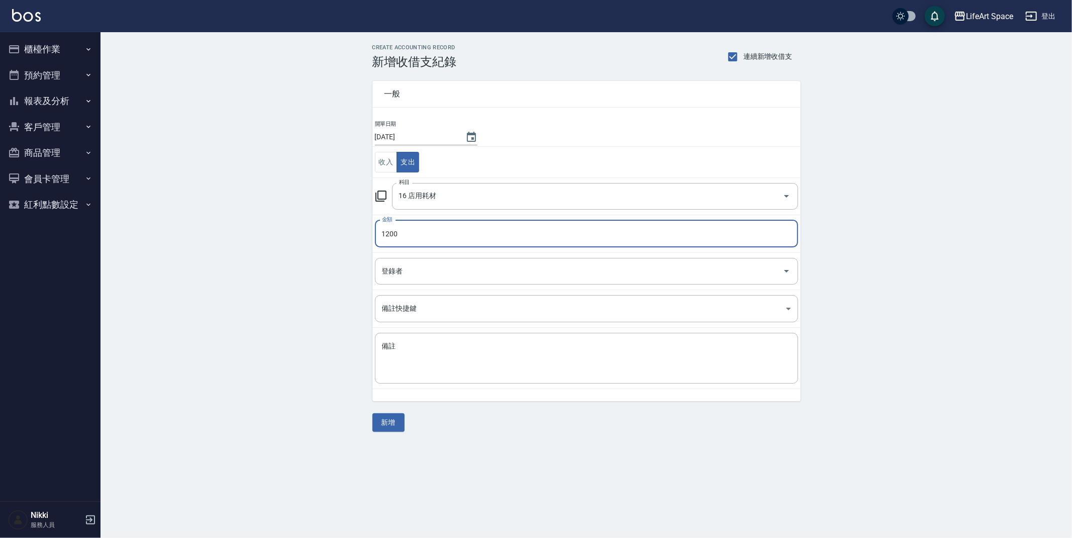
type input "1200"
click at [532, 287] on td "登錄者 登錄者" at bounding box center [586, 270] width 428 height 37
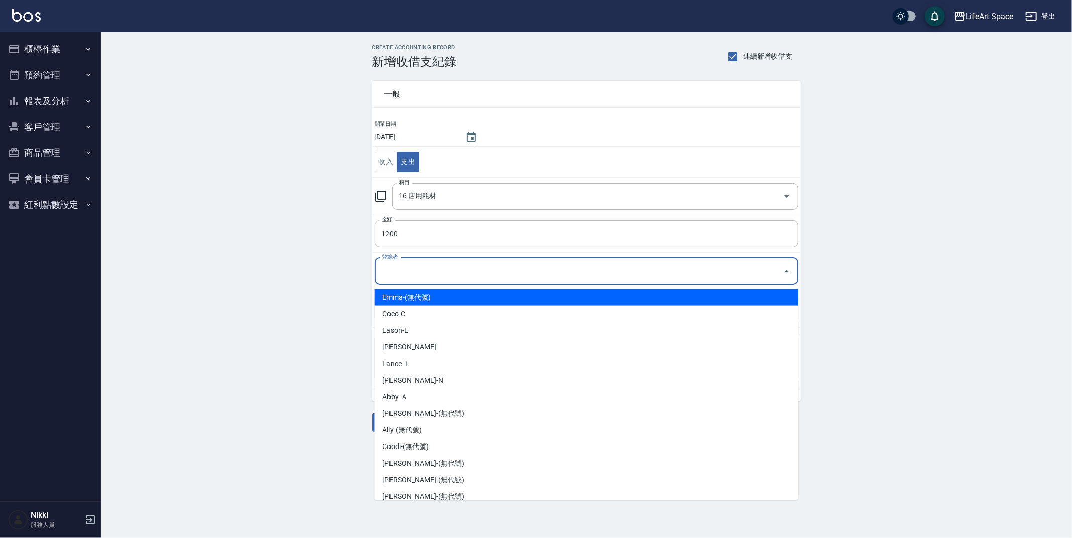
click at [528, 276] on input "登錄者" at bounding box center [578, 271] width 399 height 18
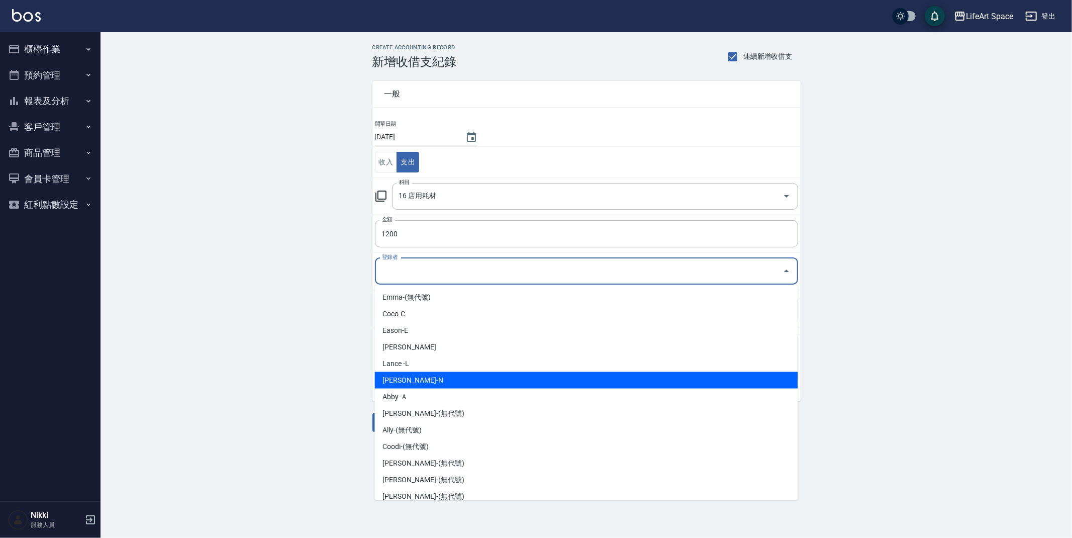
click at [536, 387] on li "[PERSON_NAME]-N" at bounding box center [586, 380] width 423 height 17
type input "[PERSON_NAME]-N"
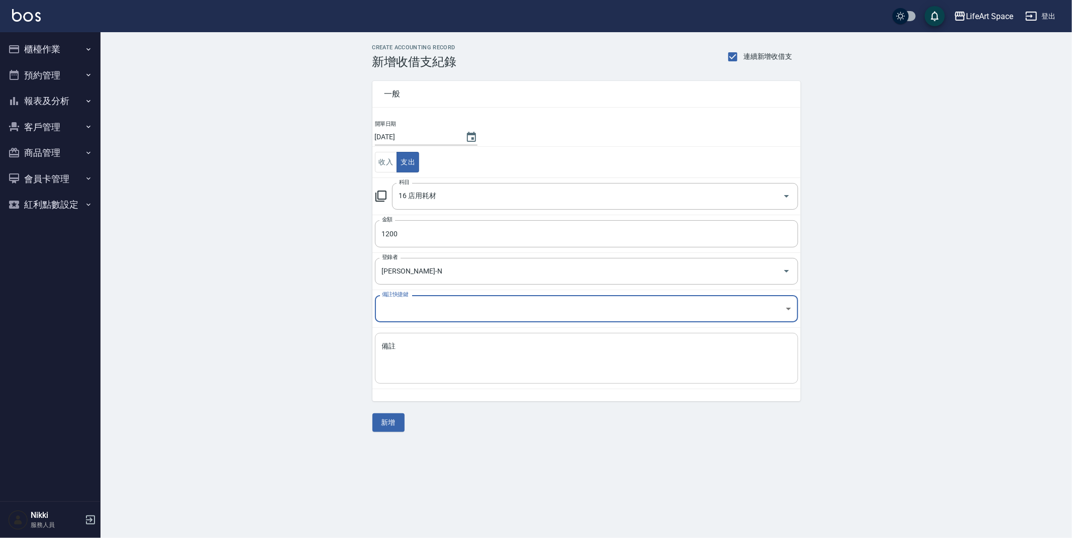
click at [462, 361] on textarea "備註" at bounding box center [586, 358] width 409 height 34
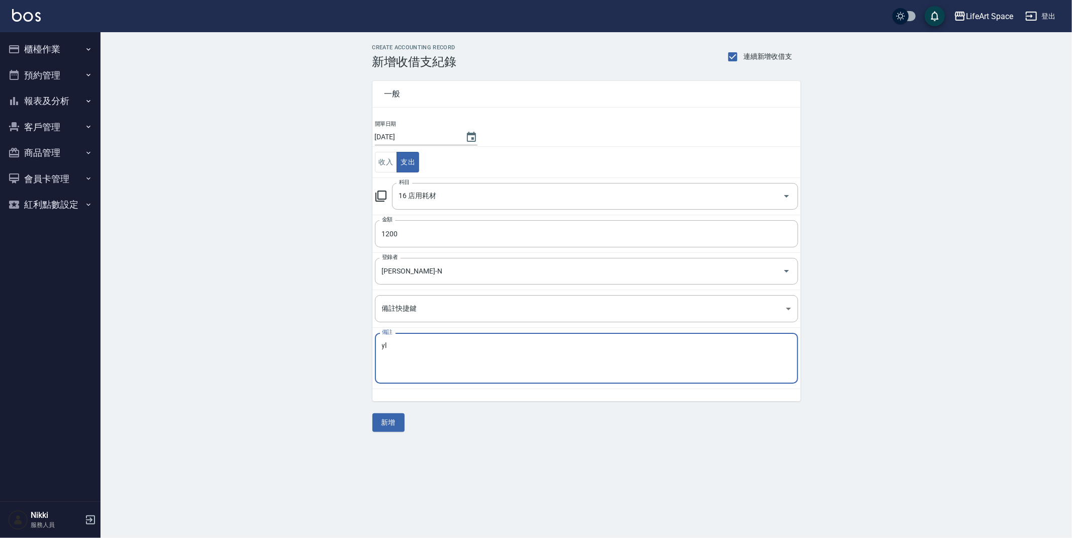
type textarea "y"
type textarea "j"
type textarea "u"
type textarea "號"
type textarea "耗材.影印"
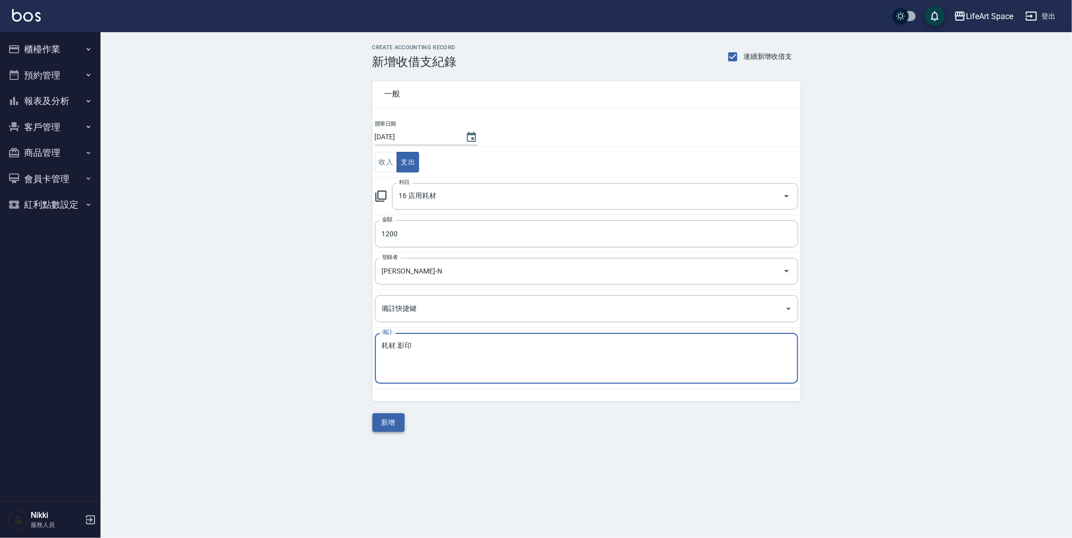
click at [388, 426] on button "新增" at bounding box center [388, 422] width 32 height 19
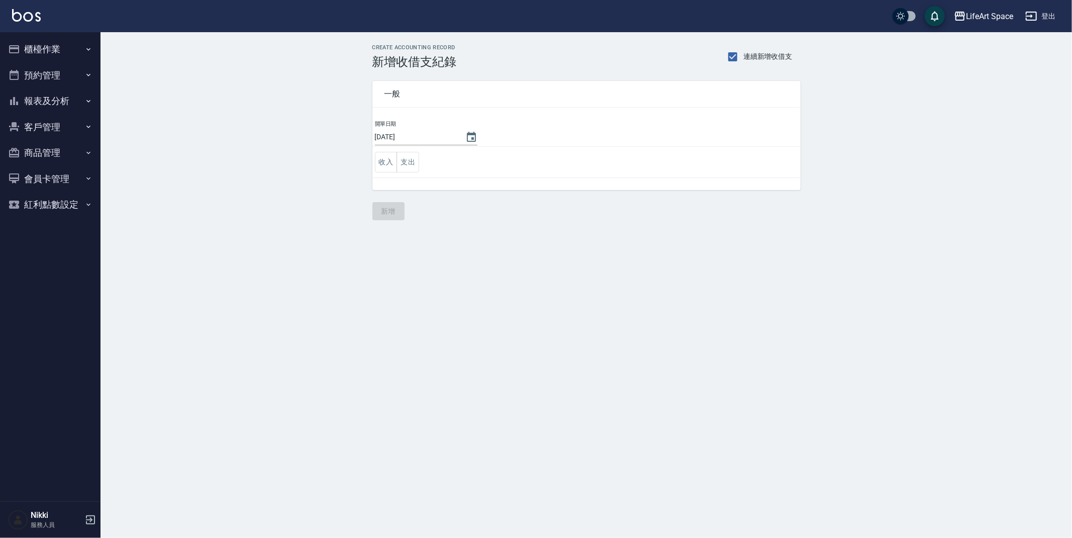
click at [63, 46] on button "櫃檯作業" at bounding box center [50, 49] width 92 height 26
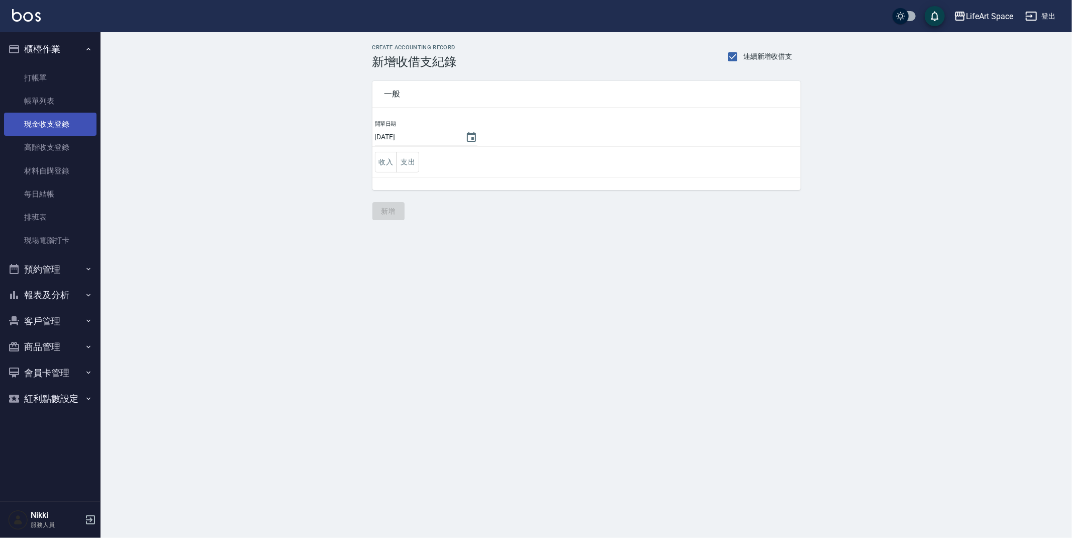
click at [73, 132] on link "現金收支登錄" at bounding box center [50, 124] width 92 height 23
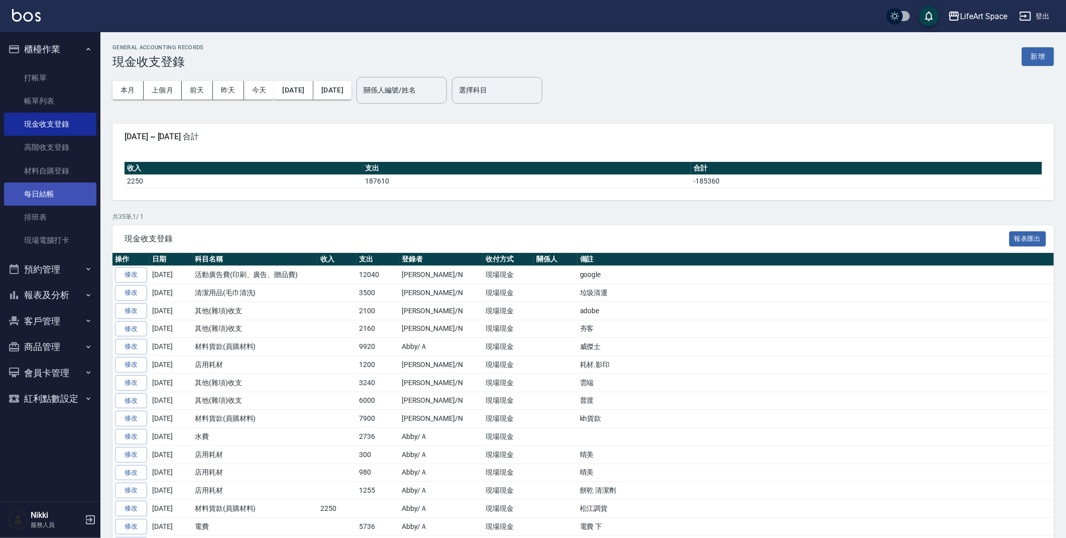
click at [68, 198] on link "每日結帳" at bounding box center [50, 193] width 92 height 23
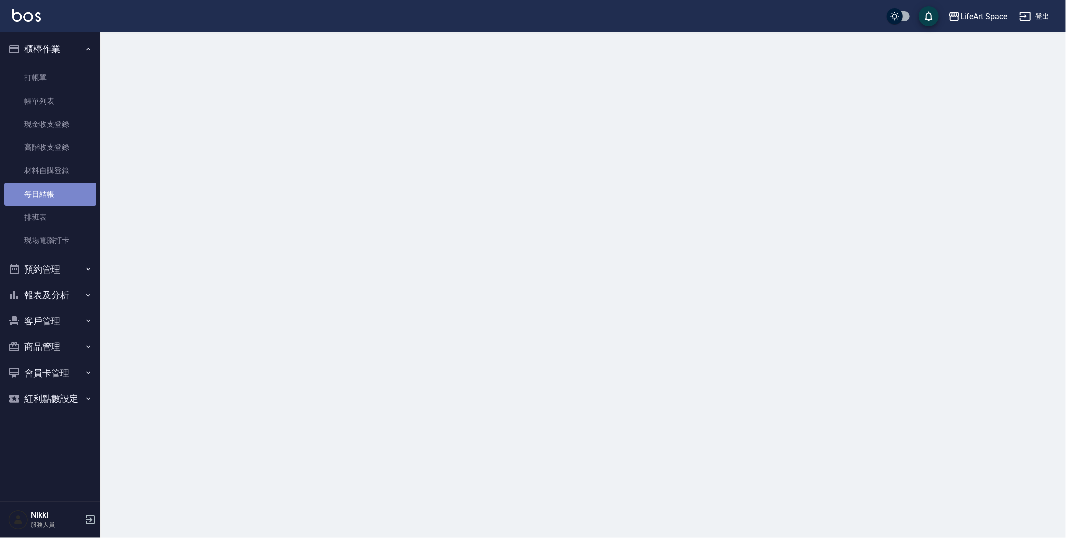
click at [68, 198] on link "每日結帳" at bounding box center [50, 193] width 92 height 23
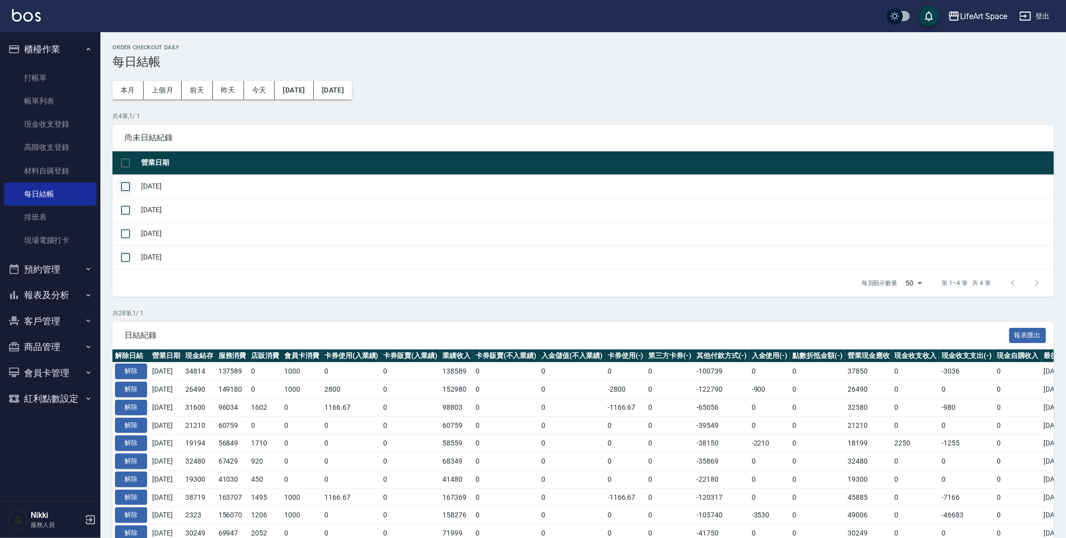
click at [128, 189] on input "checkbox" at bounding box center [125, 186] width 21 height 21
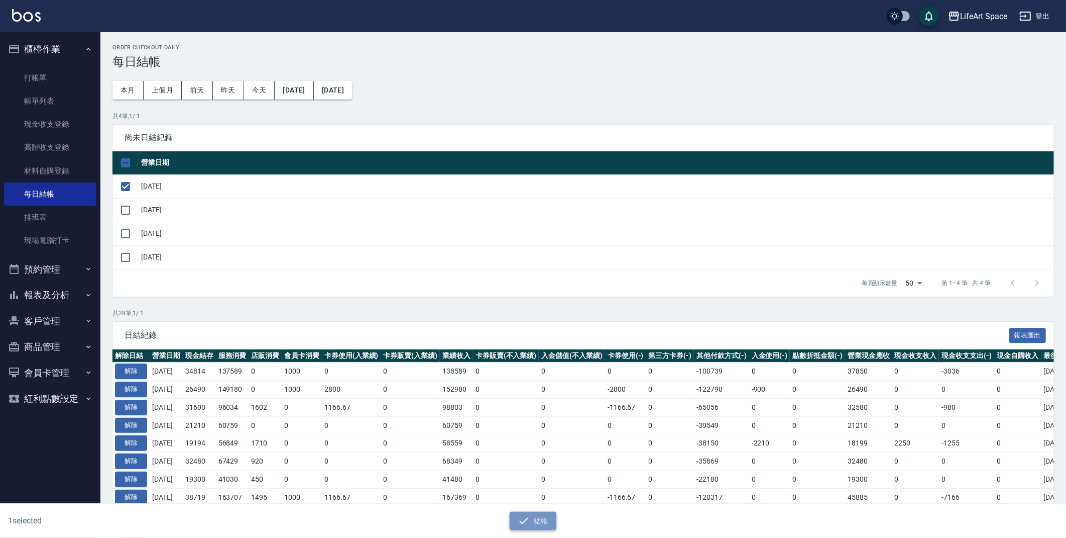
click at [513, 523] on button "結帳" at bounding box center [533, 520] width 47 height 19
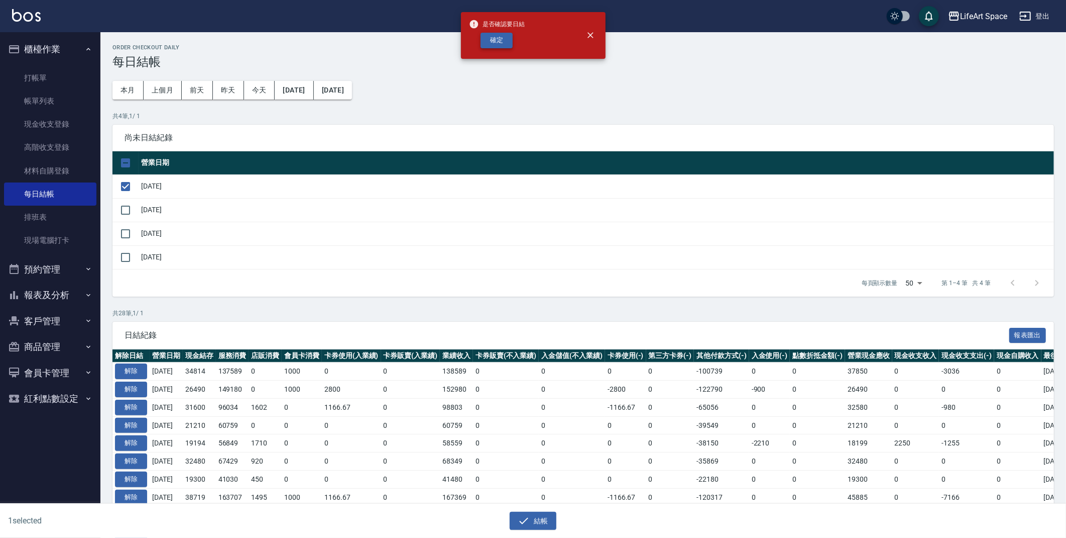
click at [501, 42] on button "確定" at bounding box center [497, 41] width 32 height 16
checkbox input "false"
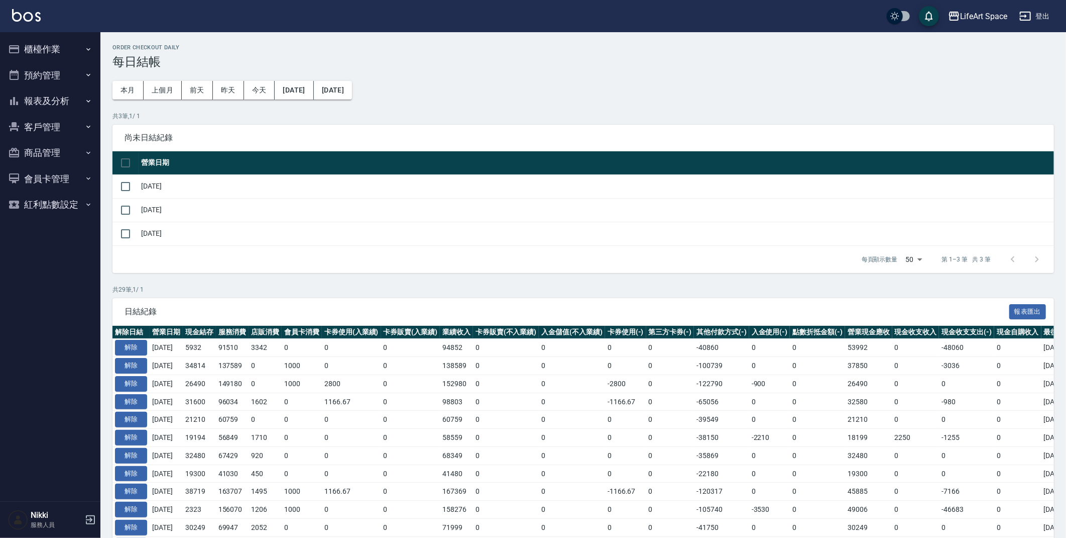
click at [62, 51] on button "櫃檯作業" at bounding box center [50, 49] width 92 height 26
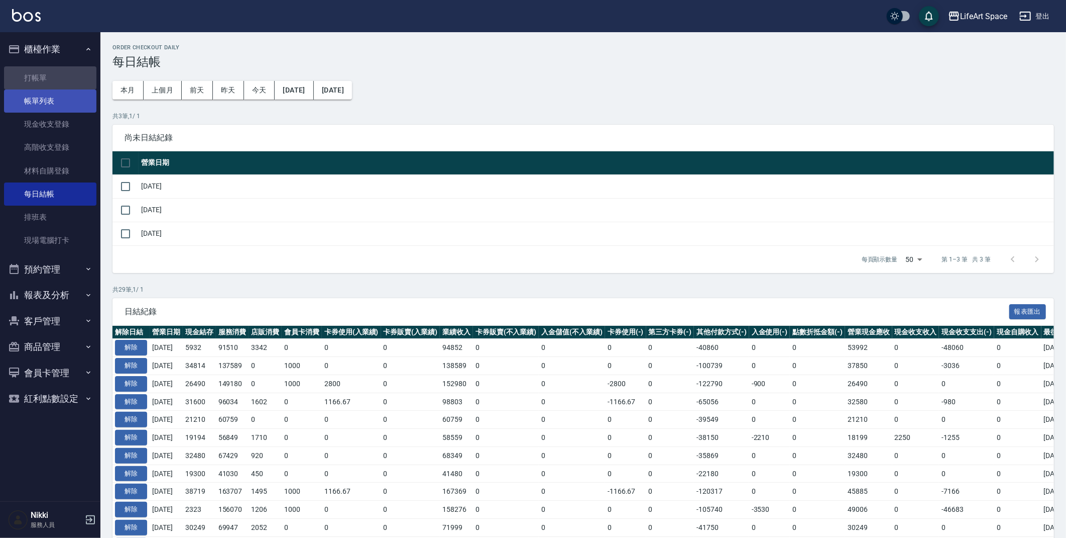
drag, startPoint x: 62, startPoint y: 80, endPoint x: 59, endPoint y: 91, distance: 12.1
click at [62, 79] on link "打帳單" at bounding box center [50, 77] width 92 height 23
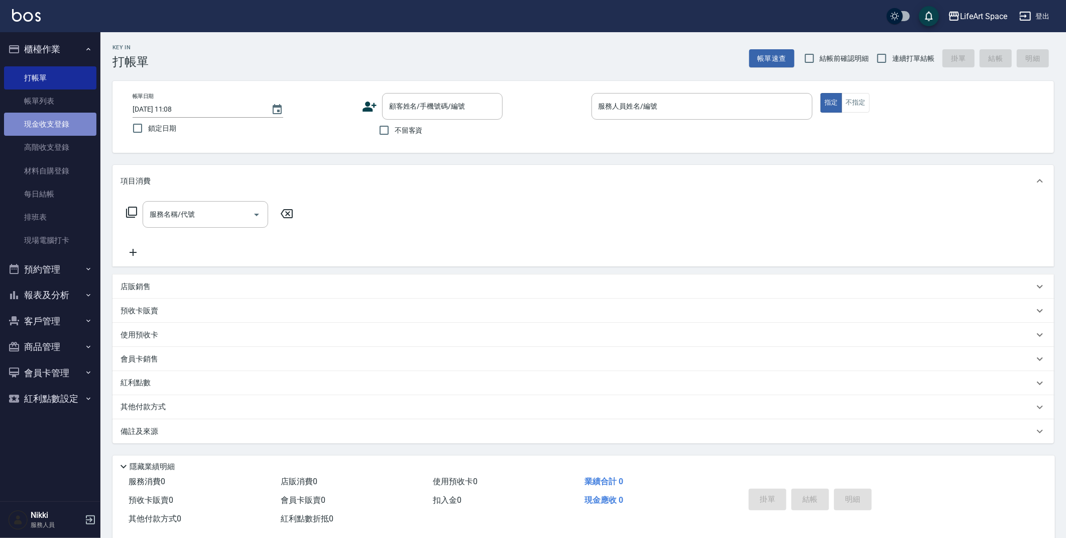
click at [84, 127] on link "現金收支登錄" at bounding box center [50, 124] width 92 height 23
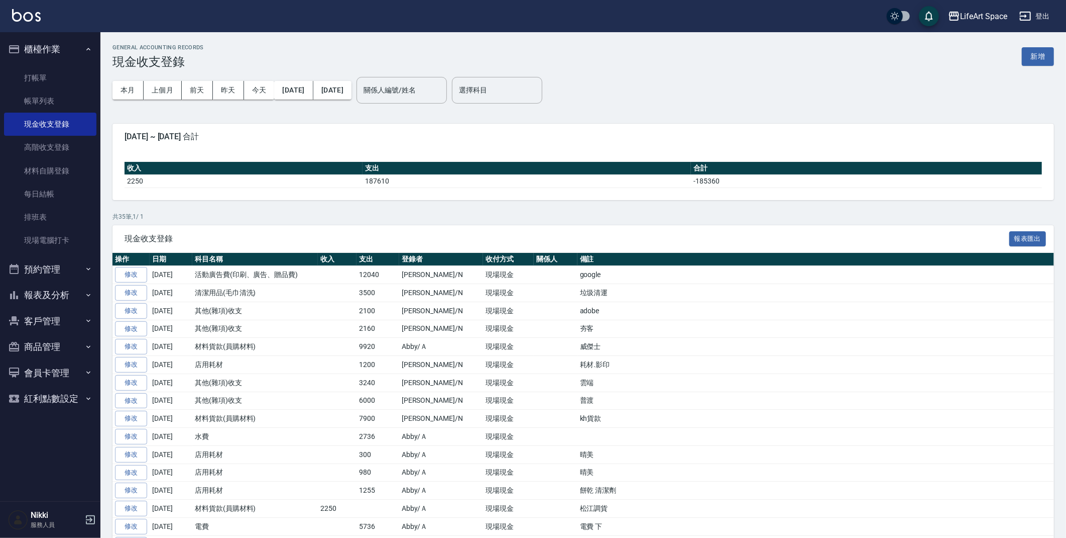
click at [1037, 60] on button "新增" at bounding box center [1038, 56] width 32 height 19
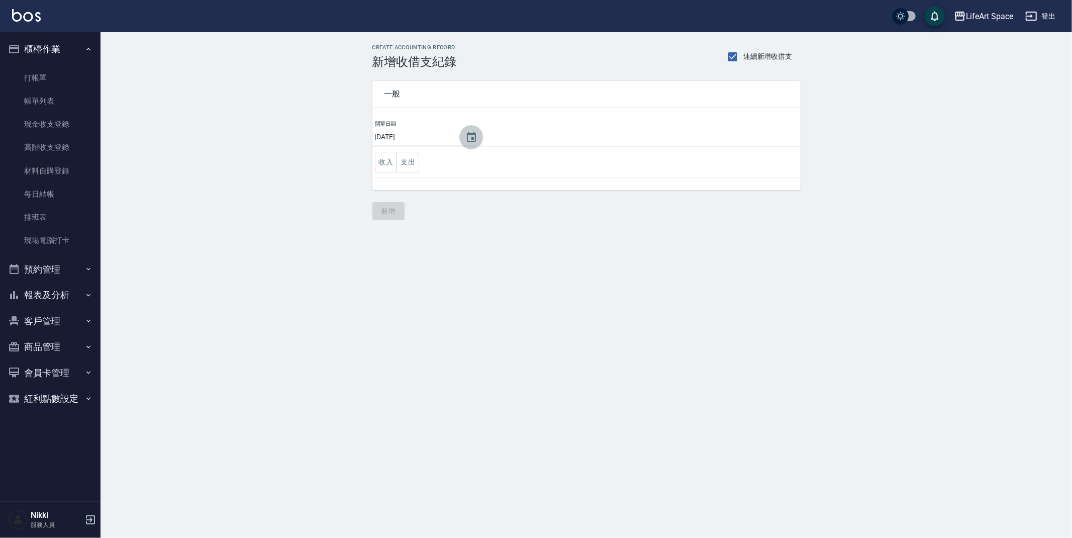
click at [459, 136] on button "Choose date, selected date is 2025-09-25" at bounding box center [471, 137] width 24 height 24
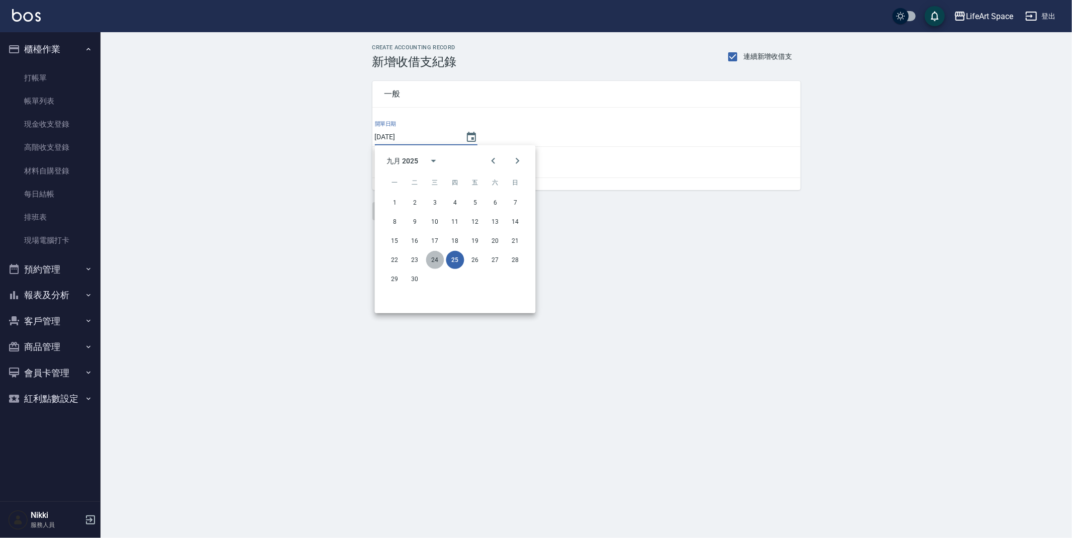
click at [439, 258] on button "24" at bounding box center [435, 260] width 18 height 18
type input "[DATE]"
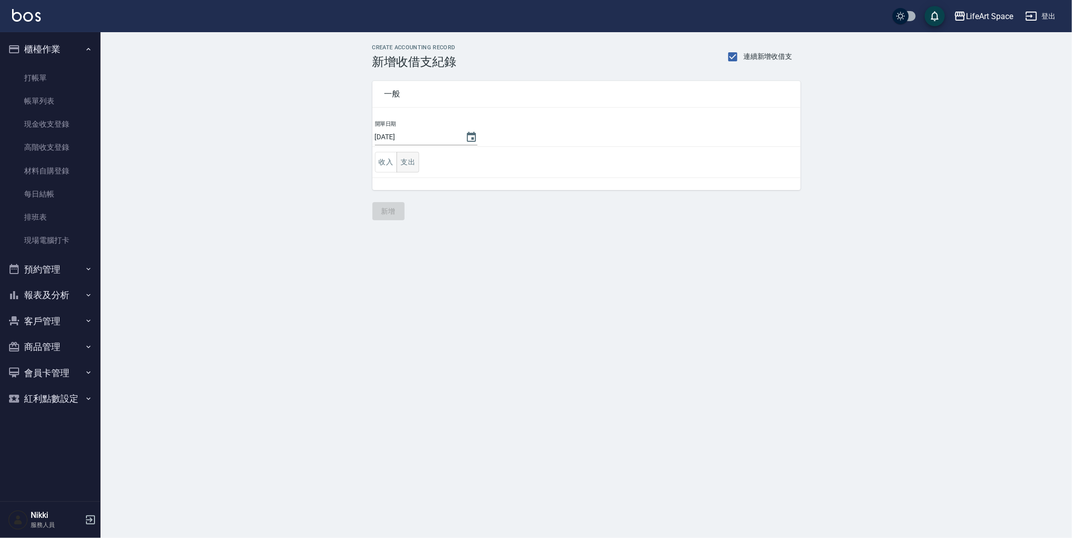
click at [414, 166] on button "支出" at bounding box center [407, 162] width 23 height 21
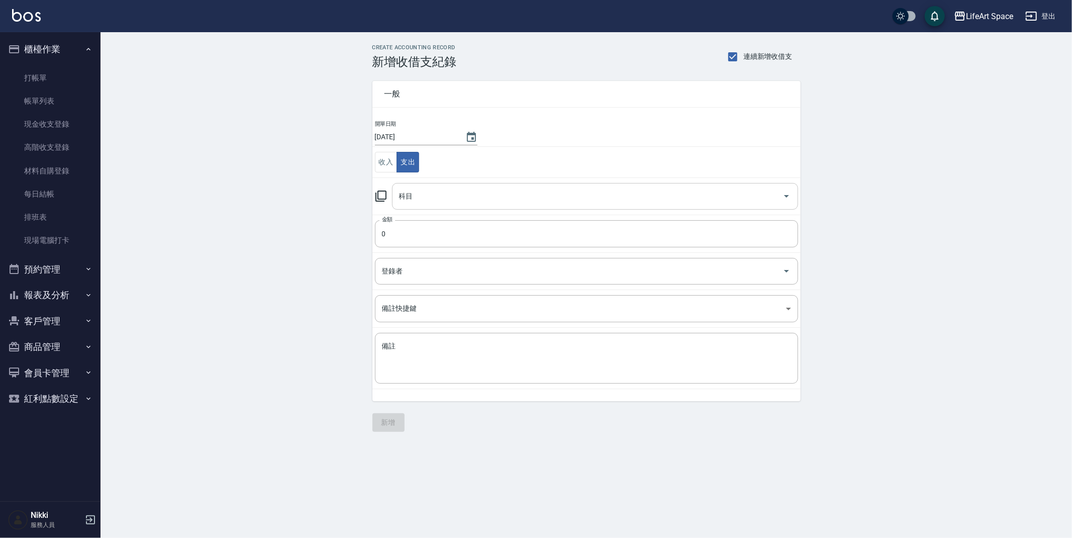
click at [428, 188] on input "科目" at bounding box center [587, 196] width 382 height 18
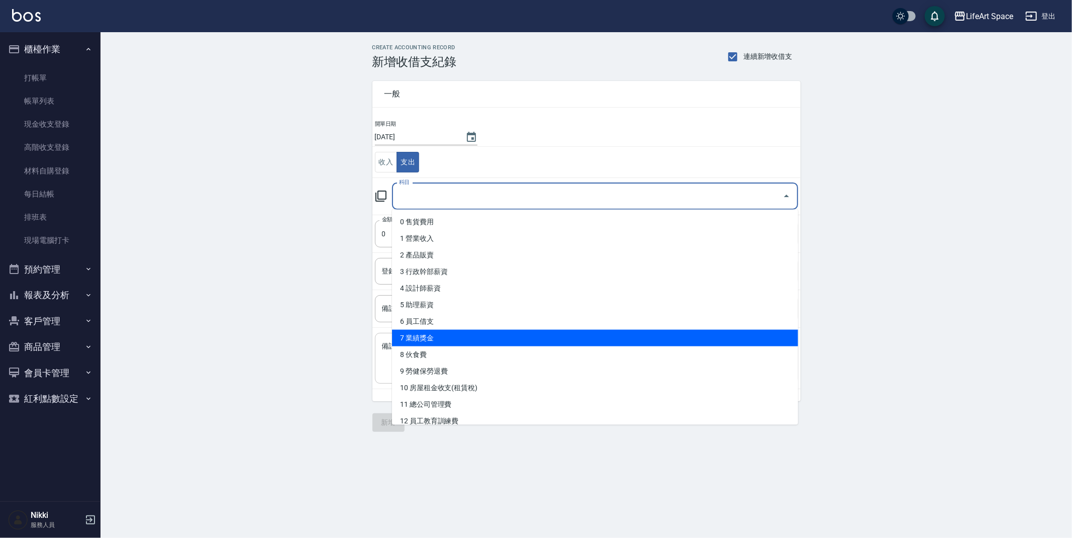
click at [500, 335] on li "7 業績獎金" at bounding box center [595, 338] width 406 height 17
type input "7 業績獎金"
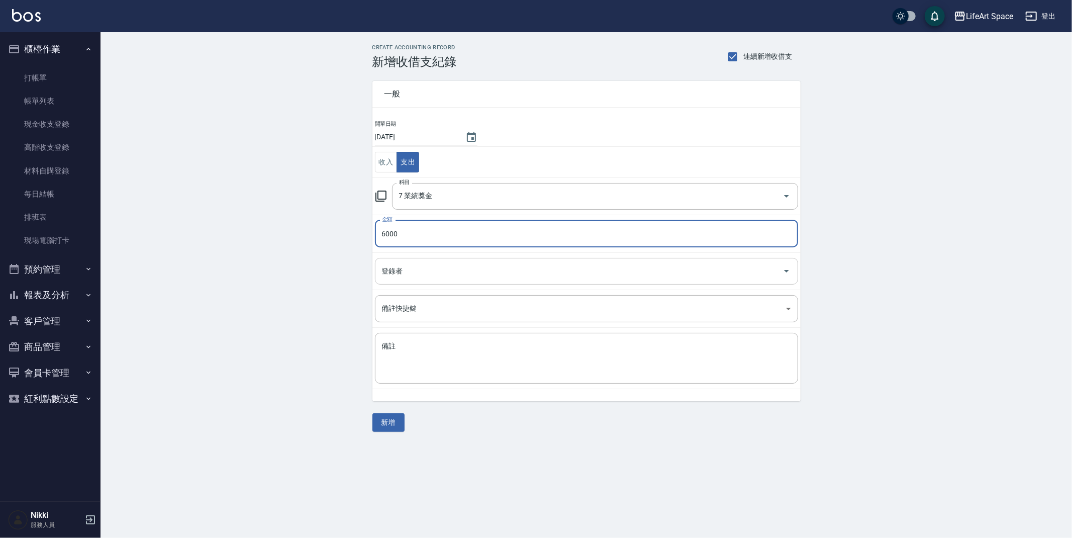
drag, startPoint x: 492, startPoint y: 283, endPoint x: 487, endPoint y: 279, distance: 6.4
click at [492, 283] on div "登錄者" at bounding box center [586, 271] width 423 height 27
type input "6000"
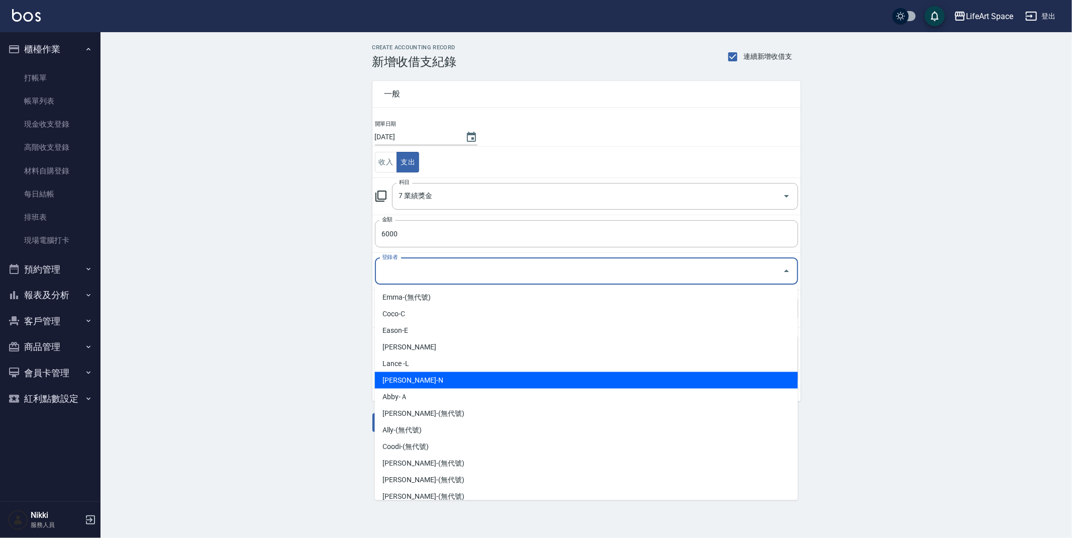
click at [473, 378] on li "Nikki-N" at bounding box center [586, 380] width 423 height 17
type input "Nikki-N"
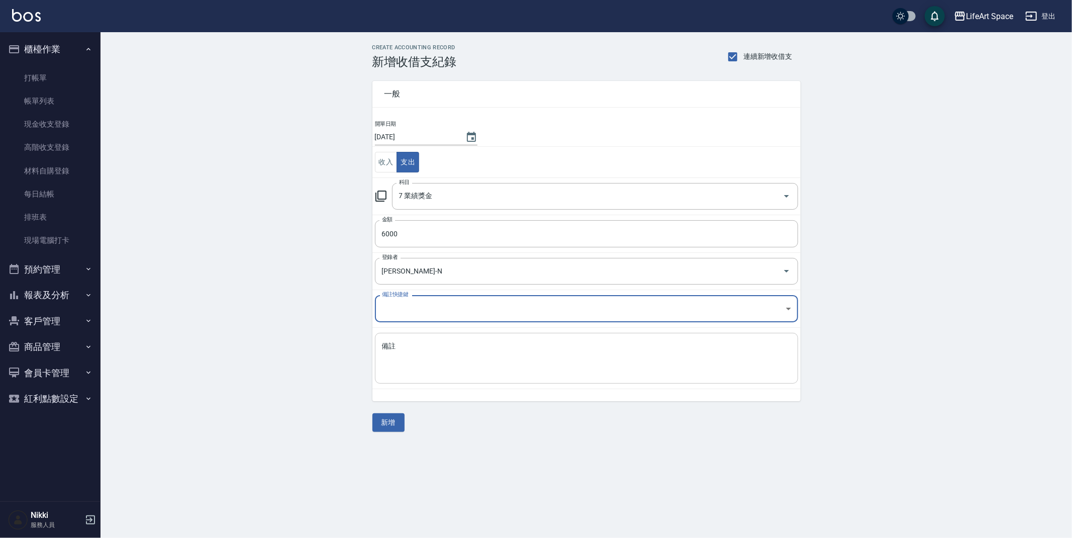
click at [459, 351] on textarea "備註" at bounding box center [586, 358] width 409 height 34
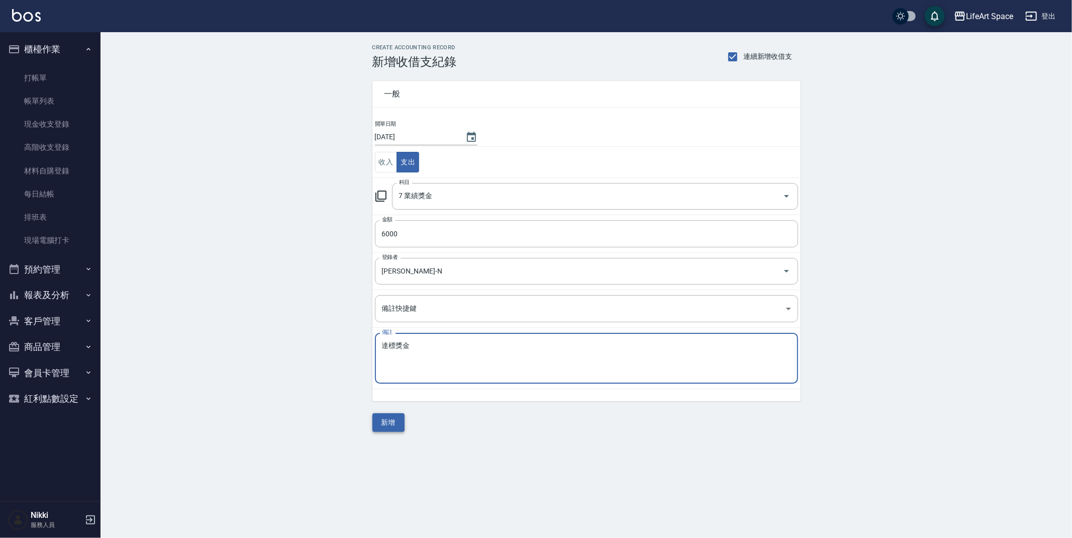
type textarea "達標獎金"
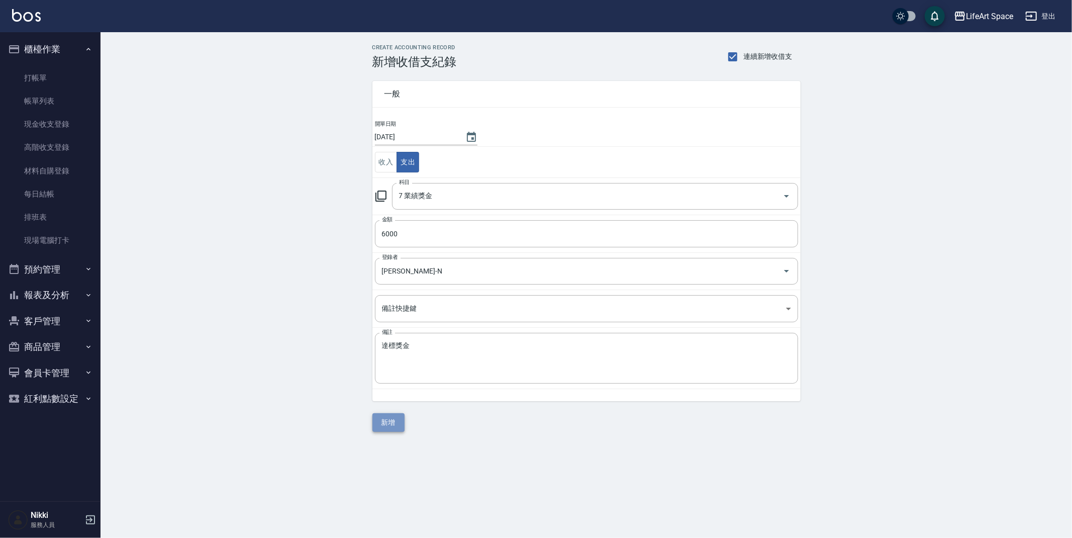
click at [389, 428] on button "新增" at bounding box center [388, 422] width 32 height 19
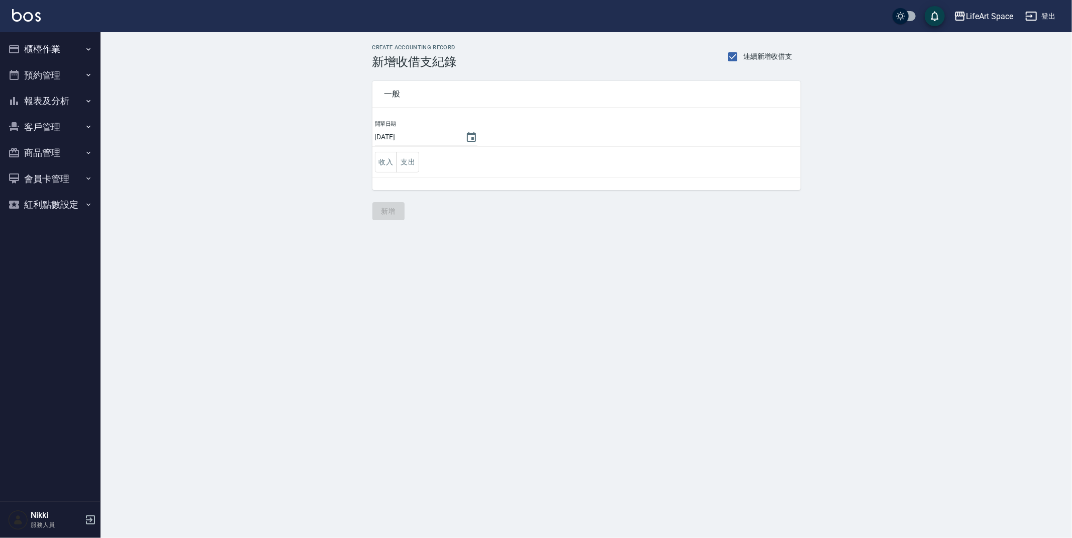
click at [42, 54] on button "櫃檯作業" at bounding box center [50, 49] width 92 height 26
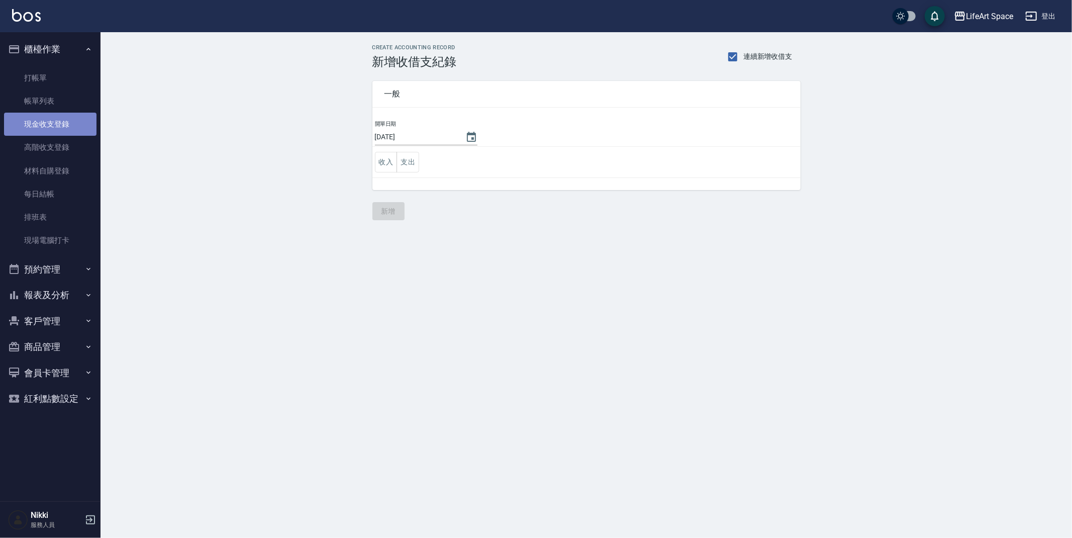
click at [62, 122] on link "現金收支登錄" at bounding box center [50, 124] width 92 height 23
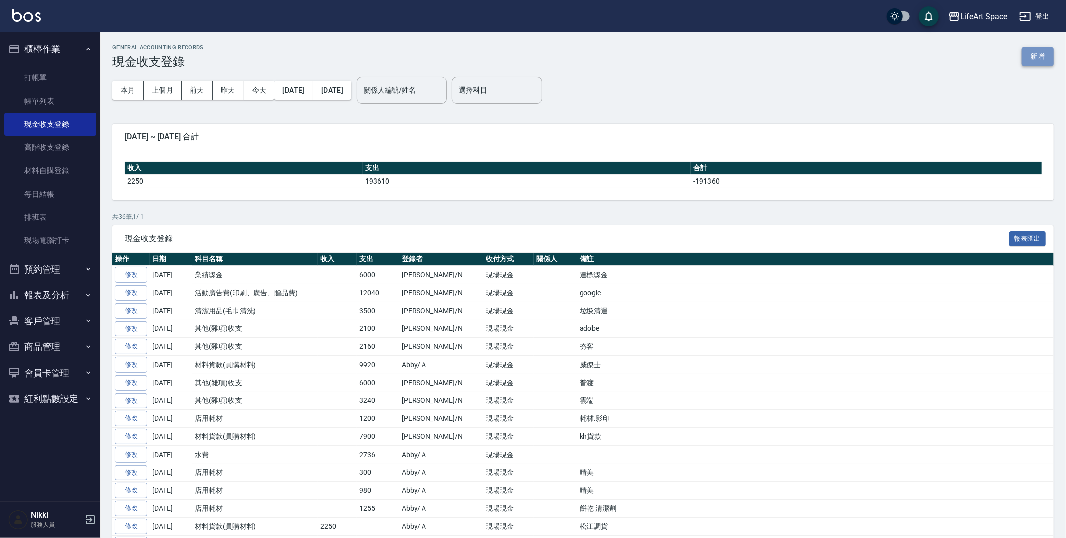
click at [1043, 60] on button "新增" at bounding box center [1038, 56] width 32 height 19
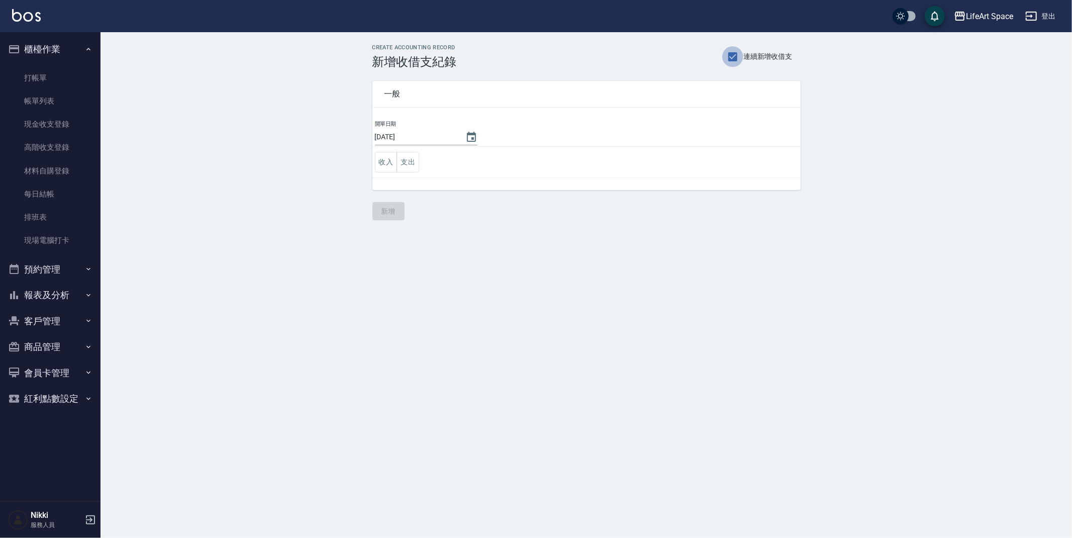
click at [732, 55] on input "連續新增收借支" at bounding box center [732, 56] width 21 height 21
checkbox input "false"
click at [67, 129] on link "現金收支登錄" at bounding box center [50, 124] width 92 height 23
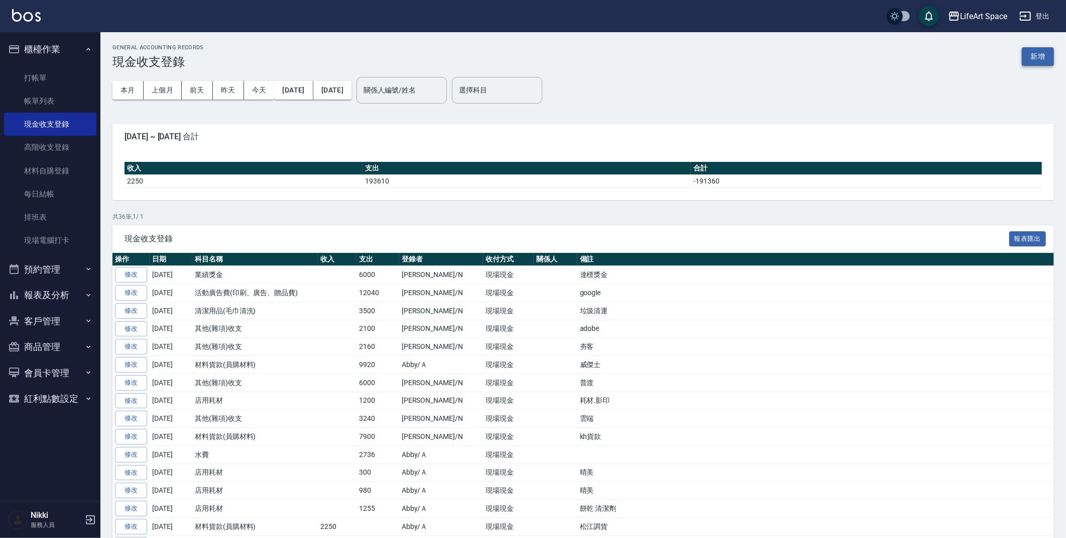
click at [1032, 54] on button "新增" at bounding box center [1038, 56] width 32 height 19
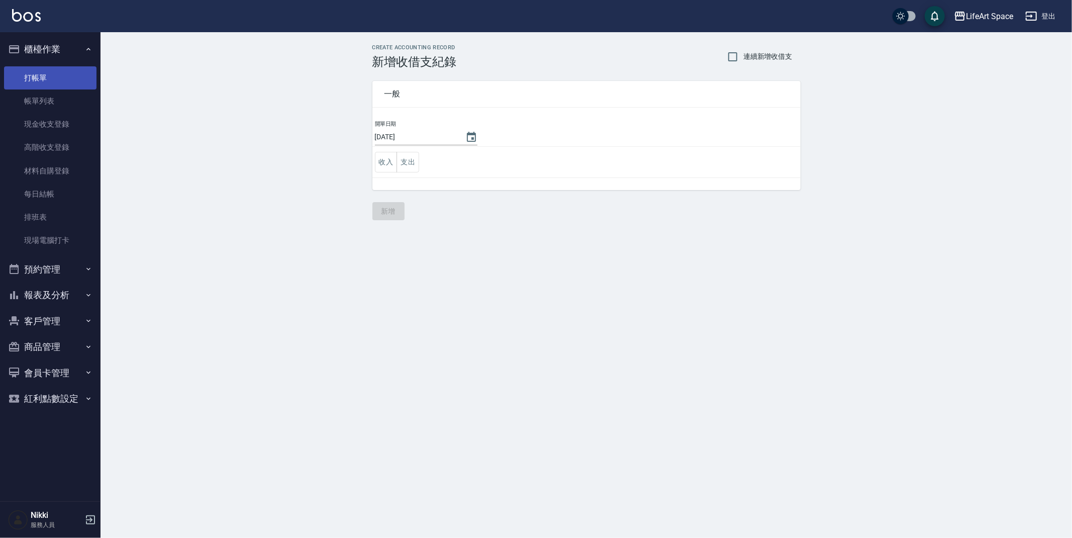
click at [30, 76] on link "打帳單" at bounding box center [50, 77] width 92 height 23
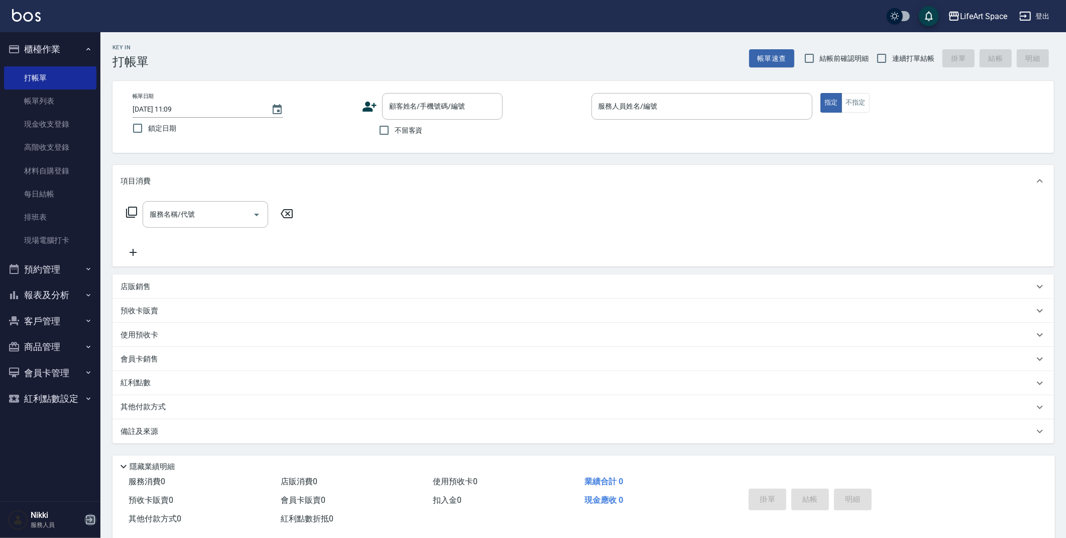
click at [95, 517] on icon "button" at bounding box center [90, 519] width 12 height 12
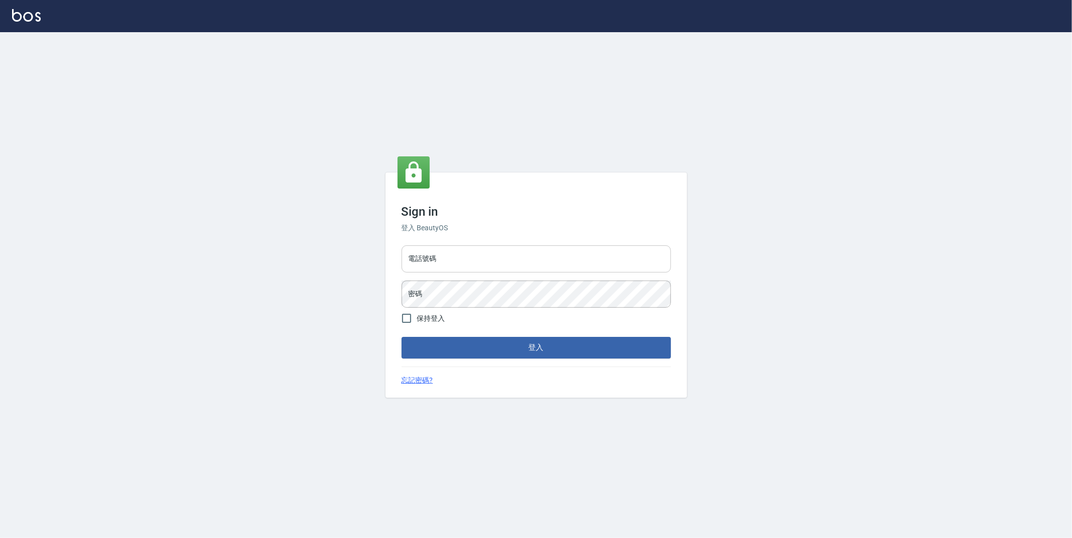
click at [475, 257] on input "電話號碼" at bounding box center [535, 258] width 269 height 27
type input "0910709790"
click at [401, 337] on button "登入" at bounding box center [535, 347] width 269 height 21
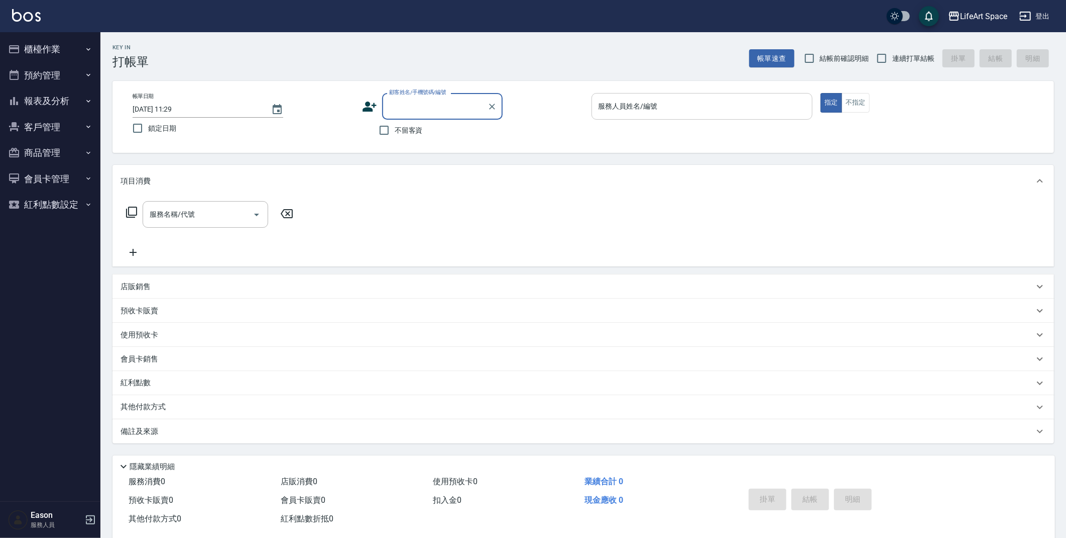
click at [651, 108] on div "服務人員姓名/編號 服務人員姓名/編號" at bounding box center [703, 106] width 222 height 27
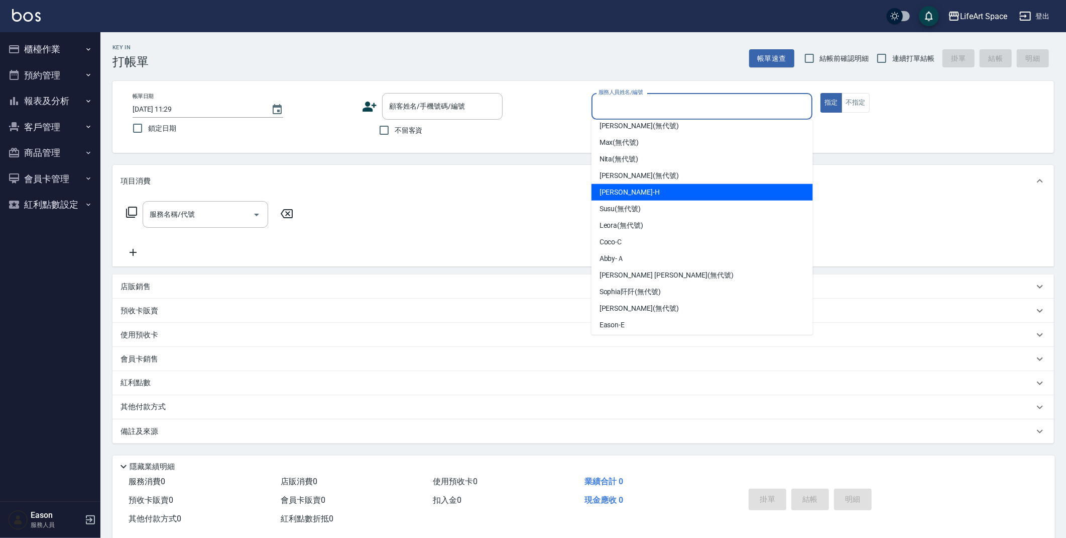
scroll to position [174, 0]
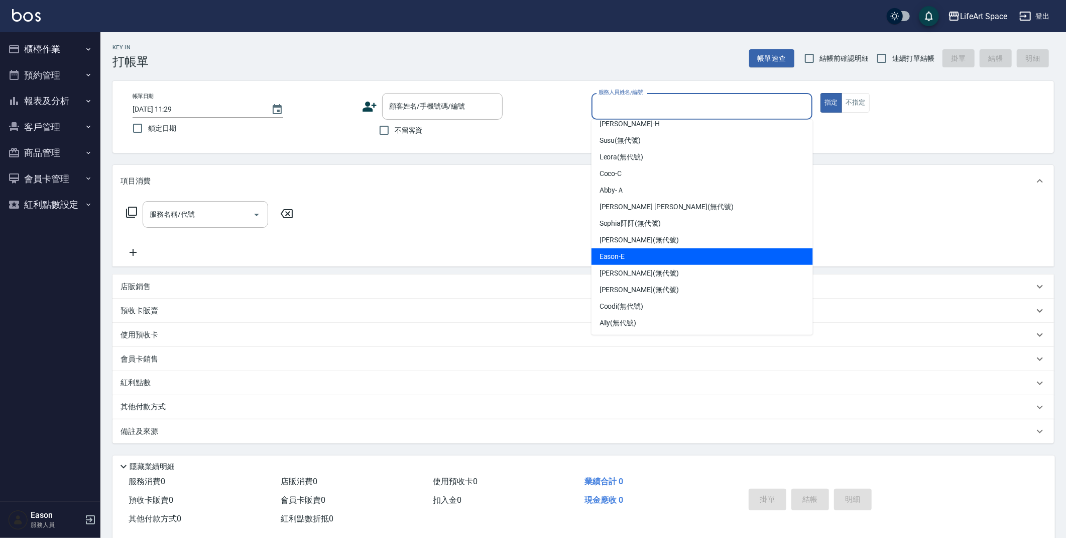
click at [648, 258] on div "Eason -E" at bounding box center [703, 256] width 222 height 17
type input "Eason-E"
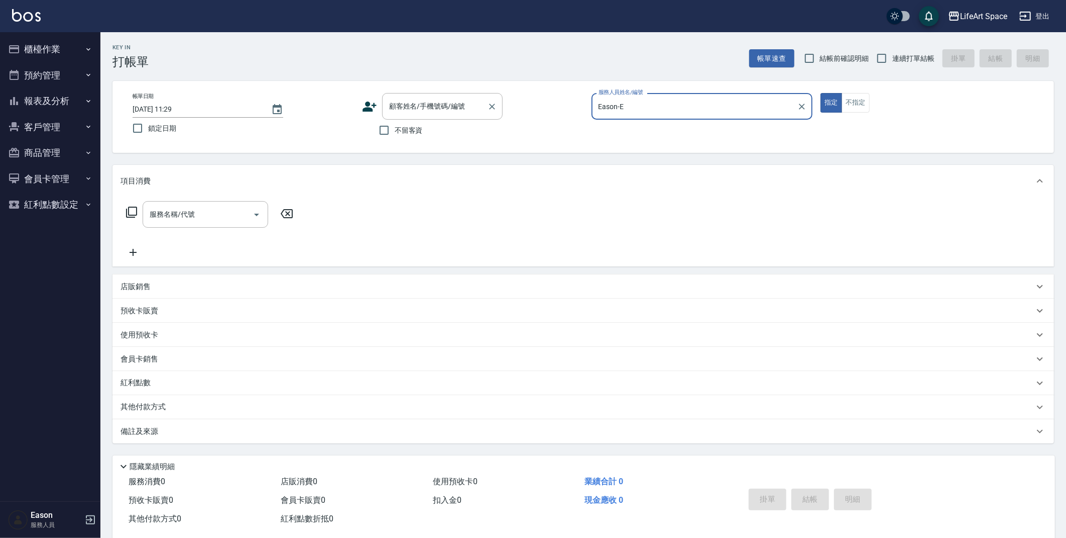
click at [435, 103] on div "顧客姓名/手機號碼/編號 顧客姓名/手機號碼/編號" at bounding box center [442, 106] width 121 height 27
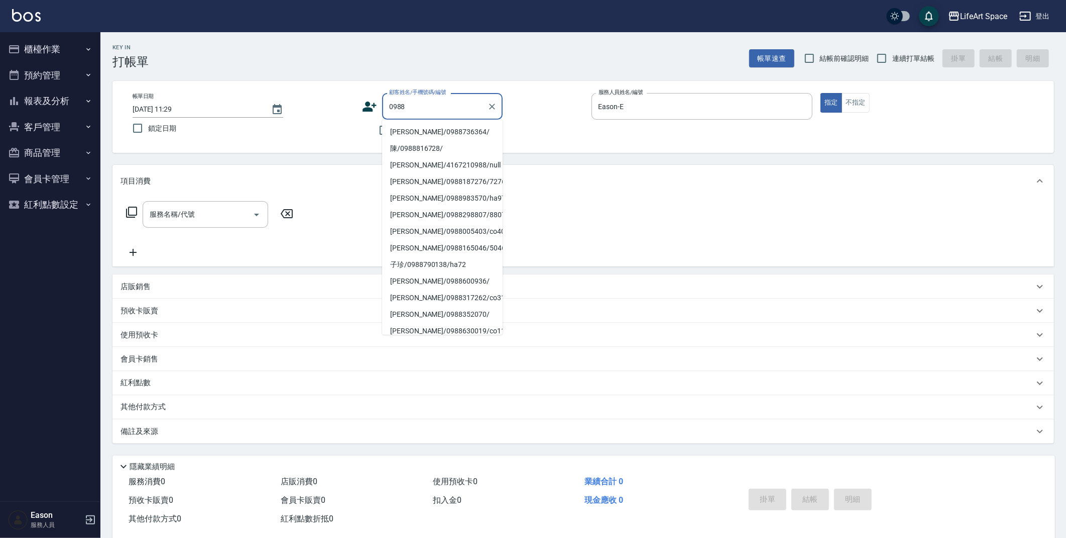
click at [438, 127] on li "[PERSON_NAME]/0988736364/" at bounding box center [442, 132] width 121 height 17
type input "[PERSON_NAME]/0988736364/"
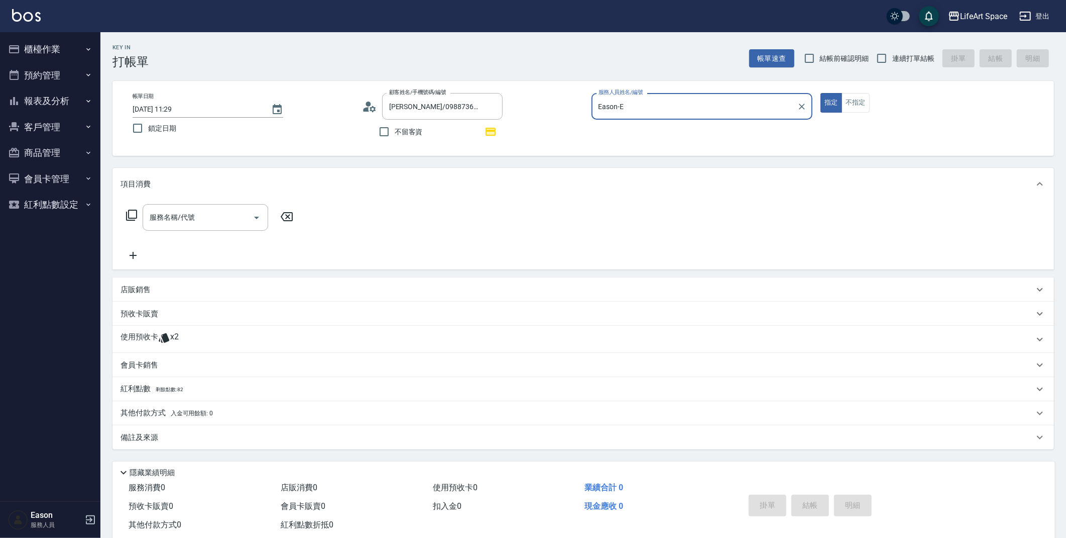
click at [192, 285] on div "店販銷售" at bounding box center [578, 289] width 914 height 11
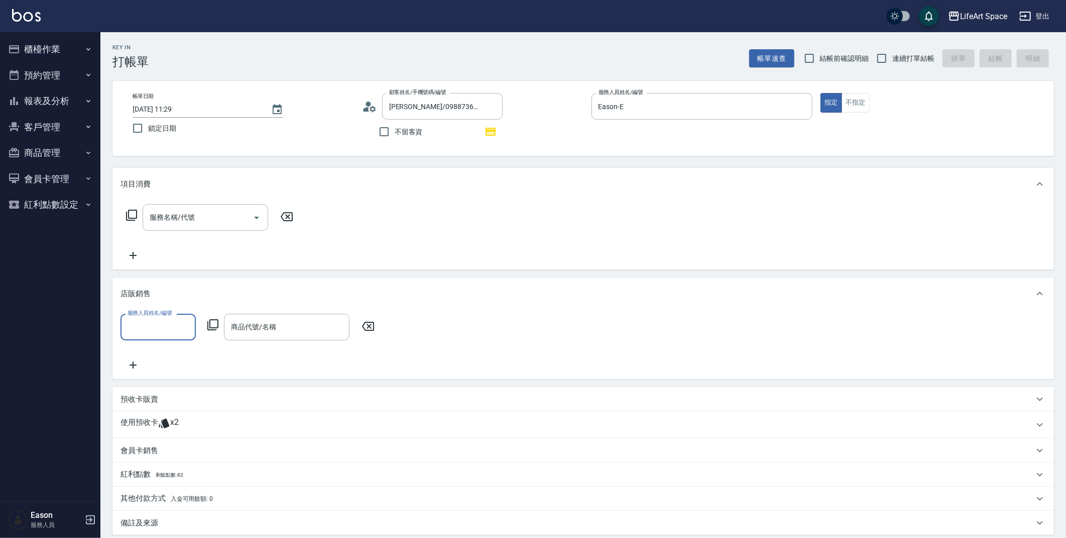
scroll to position [0, 0]
click at [172, 328] on input "服務人員姓名/編號" at bounding box center [158, 327] width 66 height 18
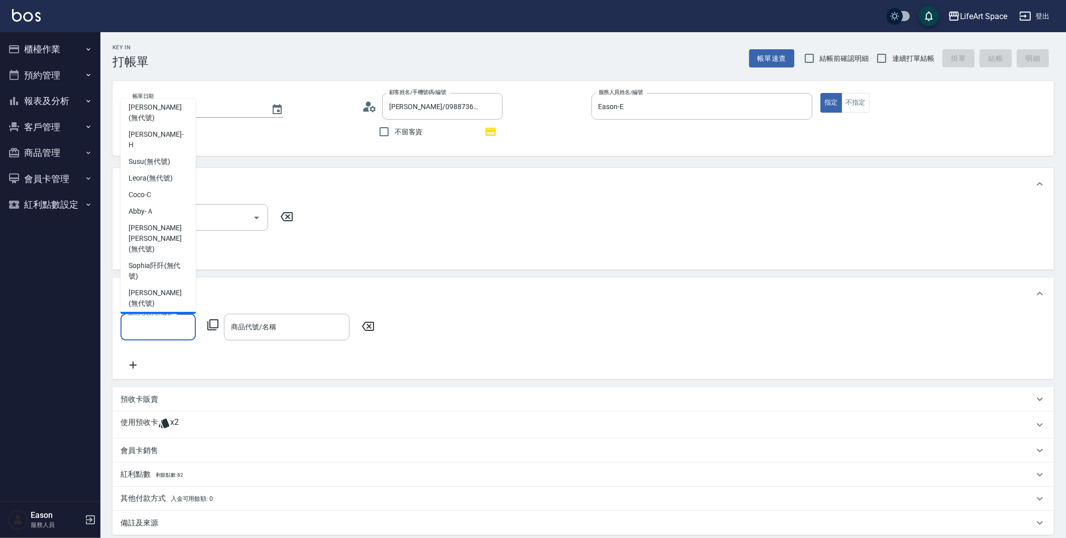
drag, startPoint x: 166, startPoint y: 238, endPoint x: 201, endPoint y: 312, distance: 82.7
click at [166, 311] on div "Eason -E" at bounding box center [158, 319] width 75 height 17
type input "Eason-E"
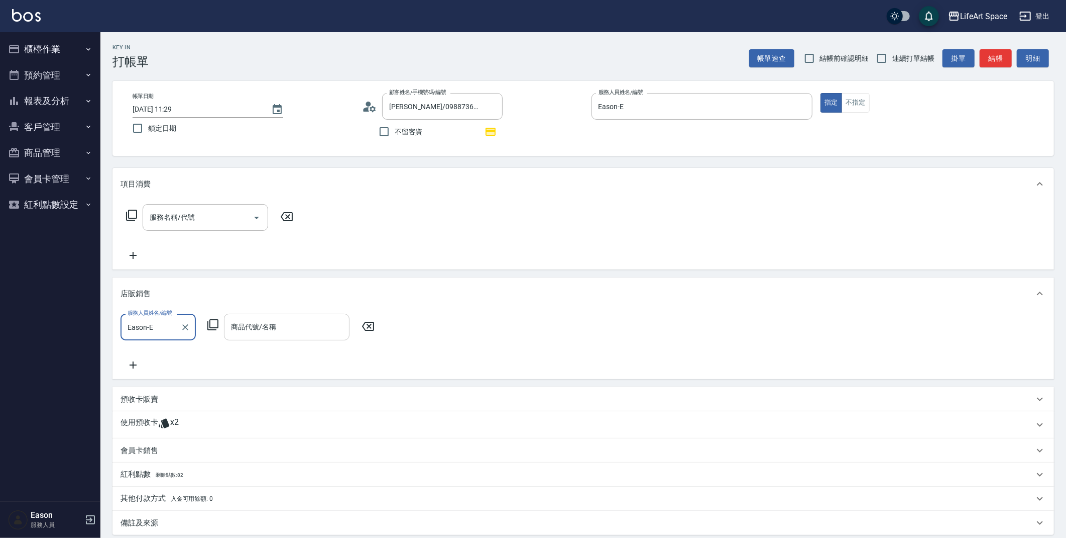
click at [280, 323] on input "商品代號/名稱" at bounding box center [287, 327] width 117 height 18
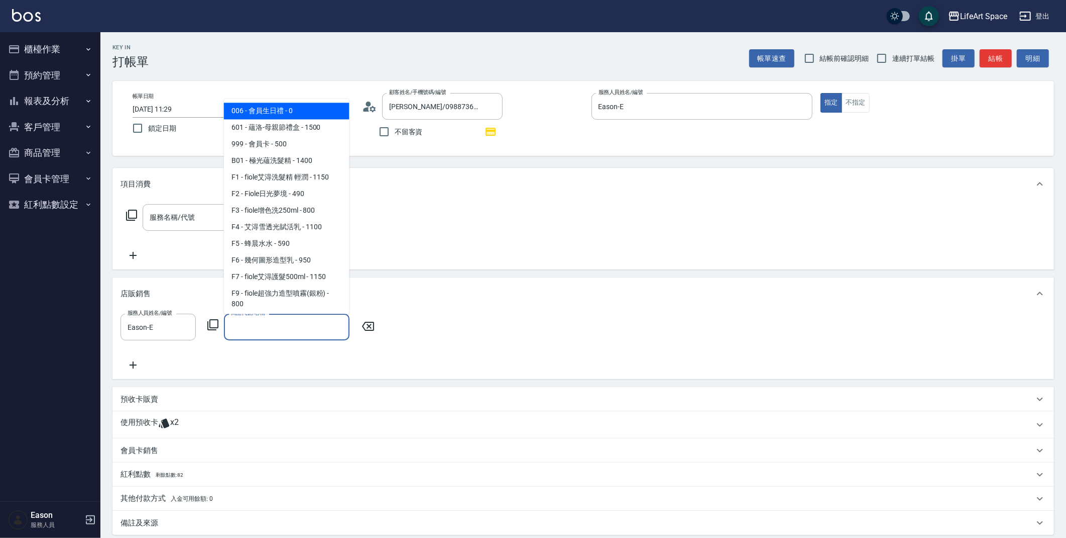
click at [295, 112] on span "006 - 會員生日禮 - 0" at bounding box center [287, 110] width 126 height 17
type input "會員生日禮"
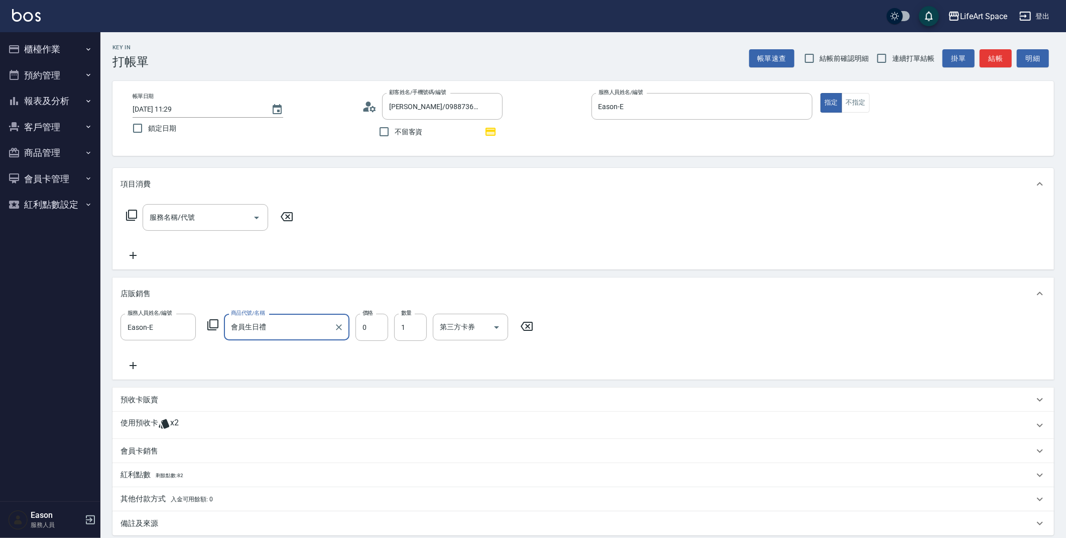
scroll to position [110, 0]
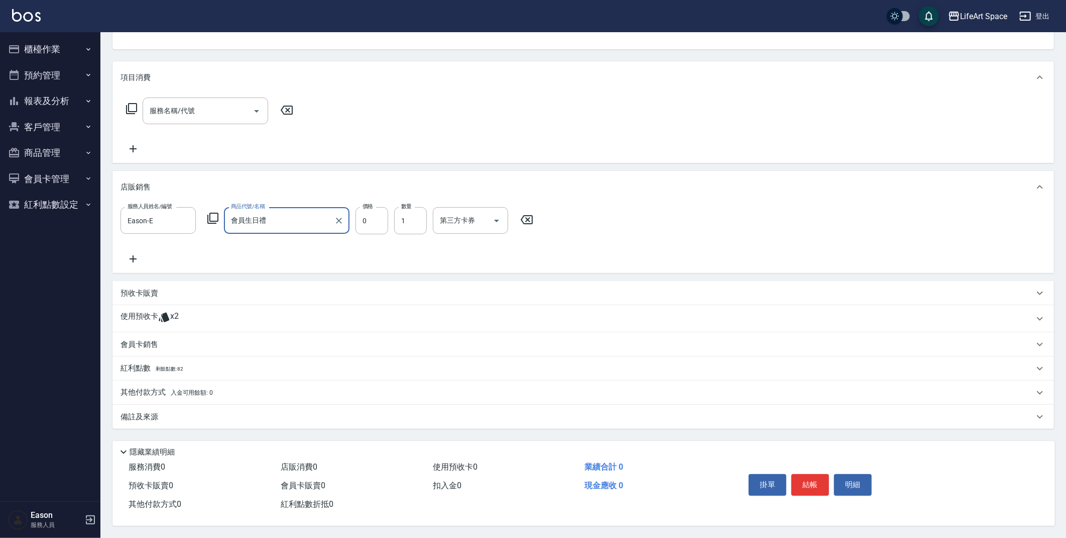
click at [172, 417] on div "備註及來源" at bounding box center [578, 416] width 914 height 11
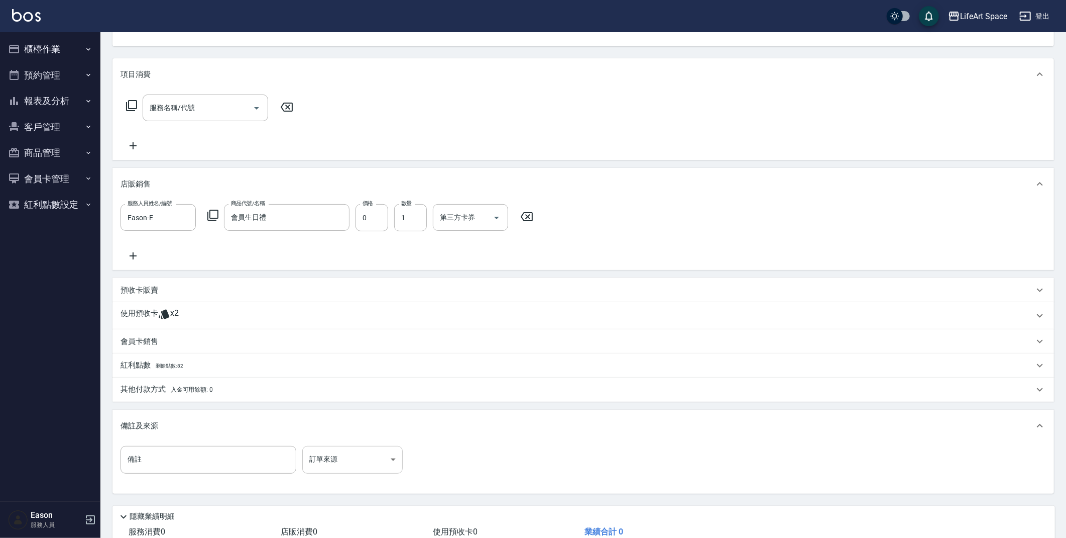
click at [375, 459] on body "LifeArt Space 登出 櫃檯作業 打帳單 帳單列表 現金收支登錄 高階收支登錄 材料自購登錄 每日結帳 排班表 現場電腦打卡 預約管理 預約管理 單…" at bounding box center [533, 246] width 1066 height 712
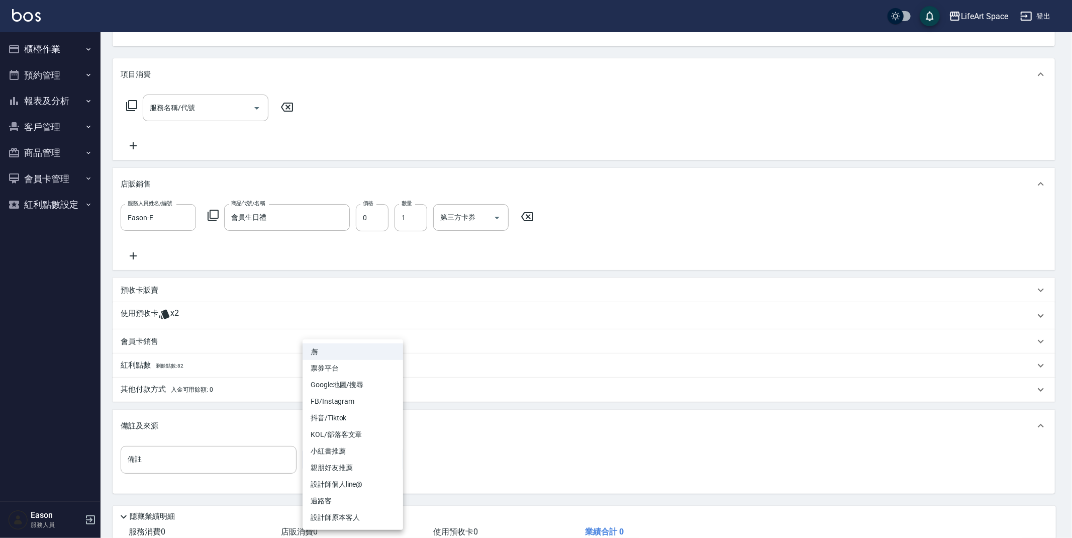
click at [358, 517] on li "設計師原本客人" at bounding box center [352, 517] width 100 height 17
type input "設計師原本客人"
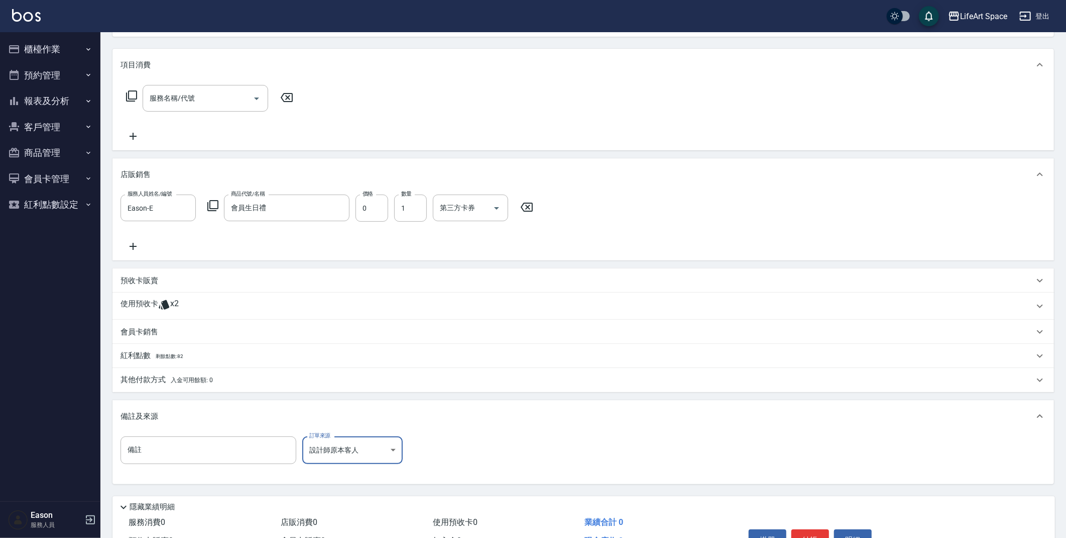
scroll to position [177, 0]
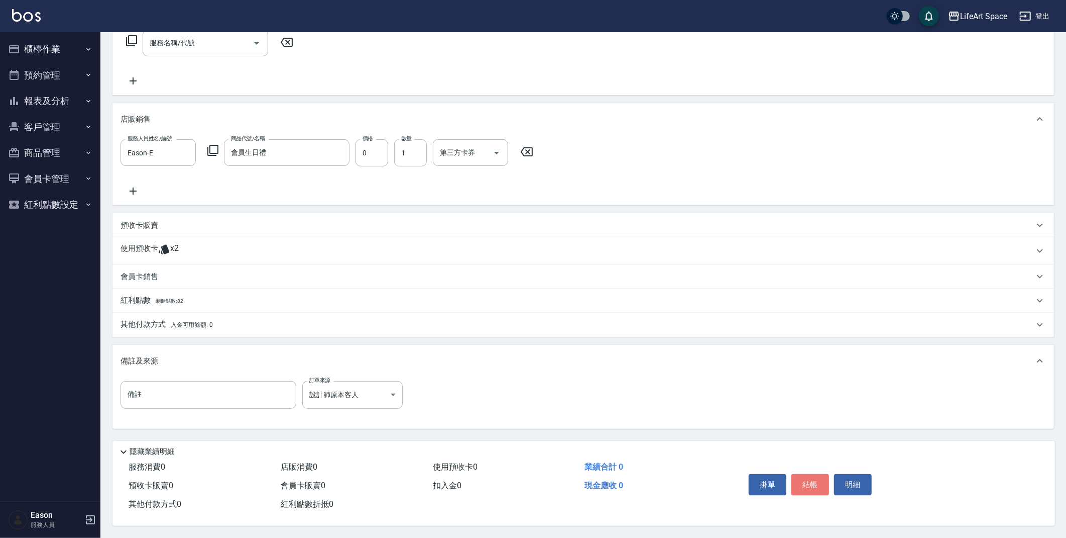
click at [812, 484] on button "結帳" at bounding box center [811, 484] width 38 height 21
